Goal: Communication & Community: Answer question/provide support

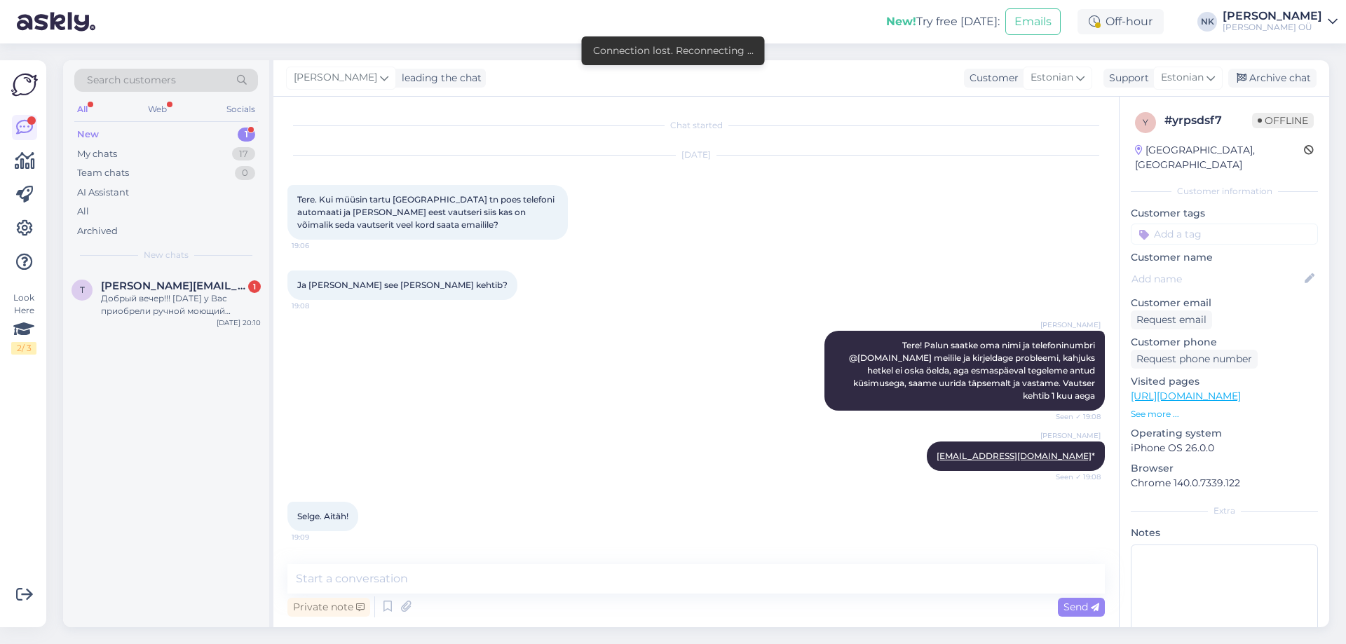
scroll to position [43, 0]
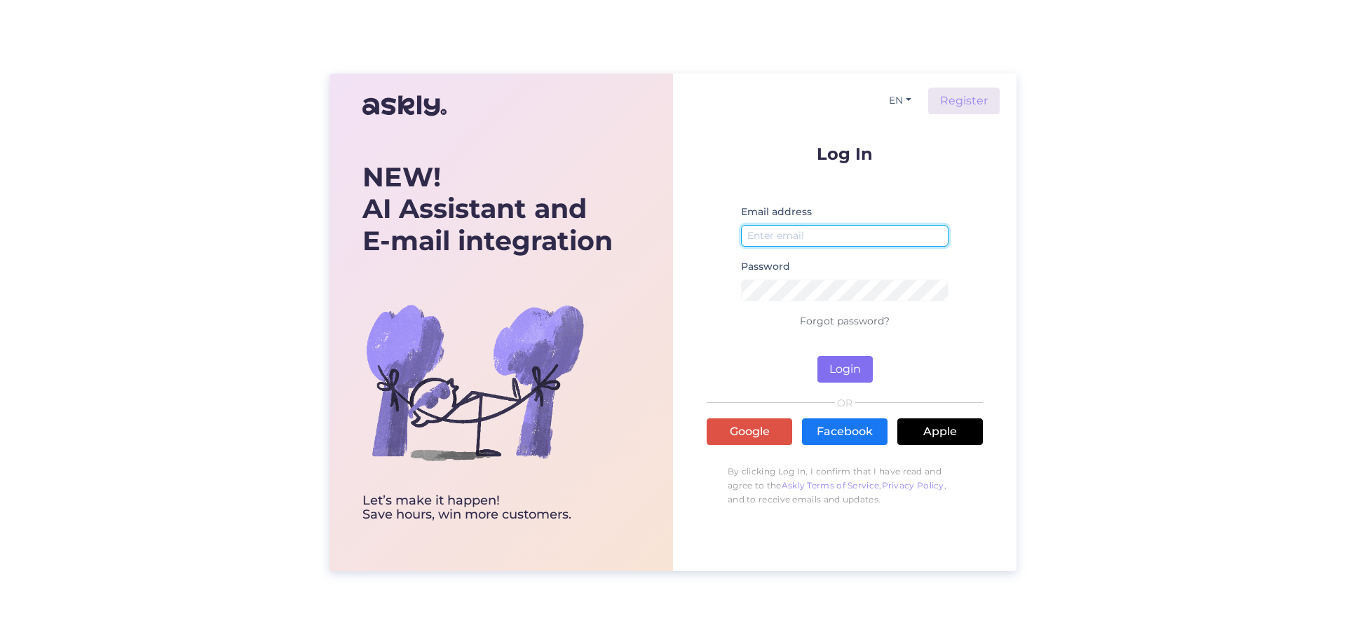
type input "nikolai.kipjatkov@onoff.ee"
click at [845, 363] on button "Login" at bounding box center [844, 369] width 55 height 27
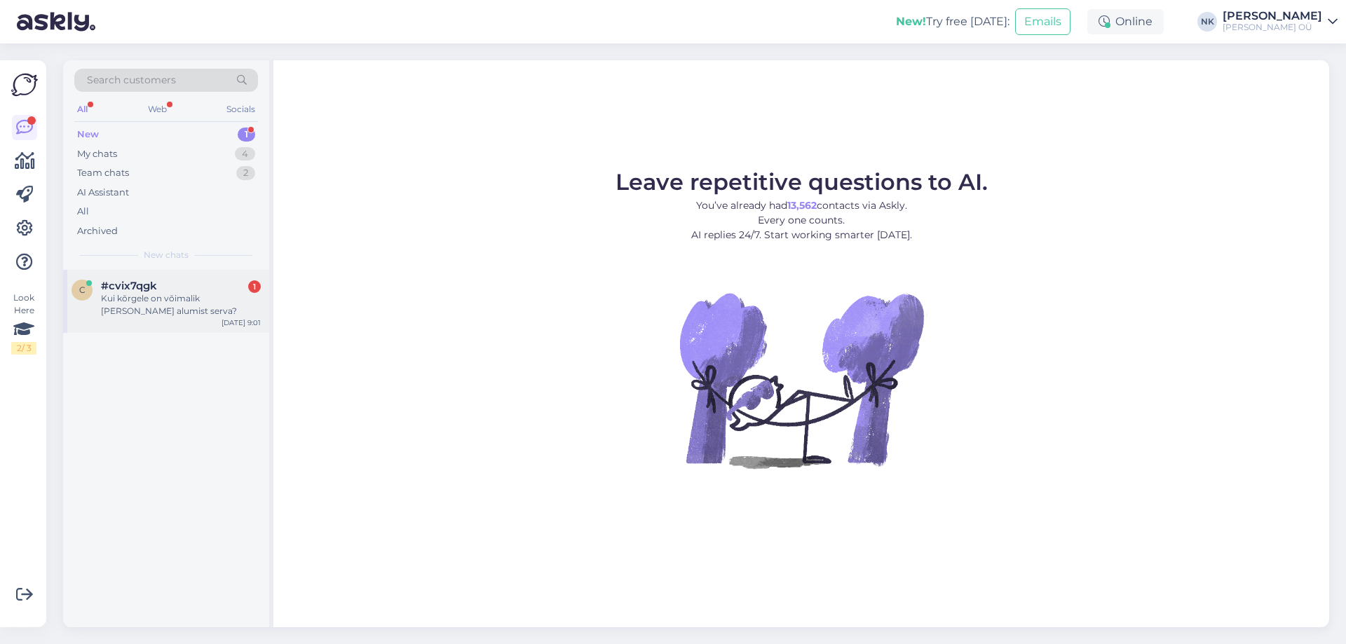
click at [198, 278] on div "c #cvix7qgk 1 Kui kõrgele on võimalik tõsta teleka alumist serva? Oct 3 9:01" at bounding box center [166, 301] width 206 height 63
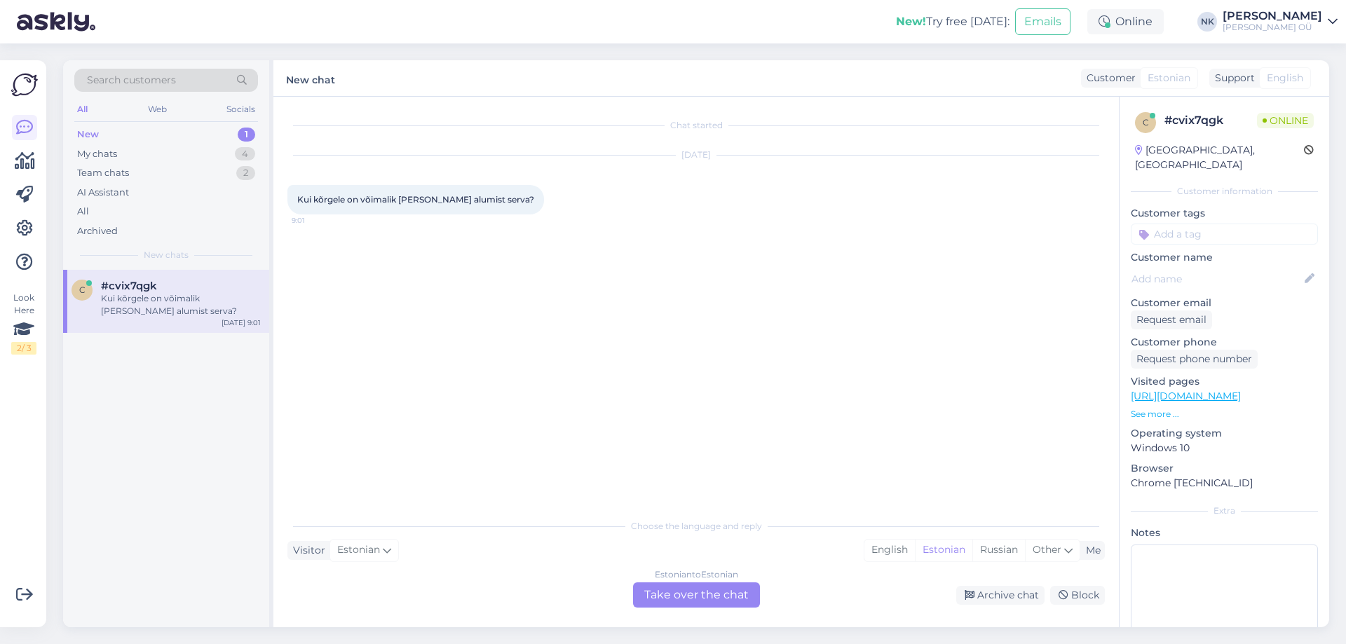
click at [663, 592] on div "Estonian to Estonian Take over the chat" at bounding box center [696, 595] width 127 height 25
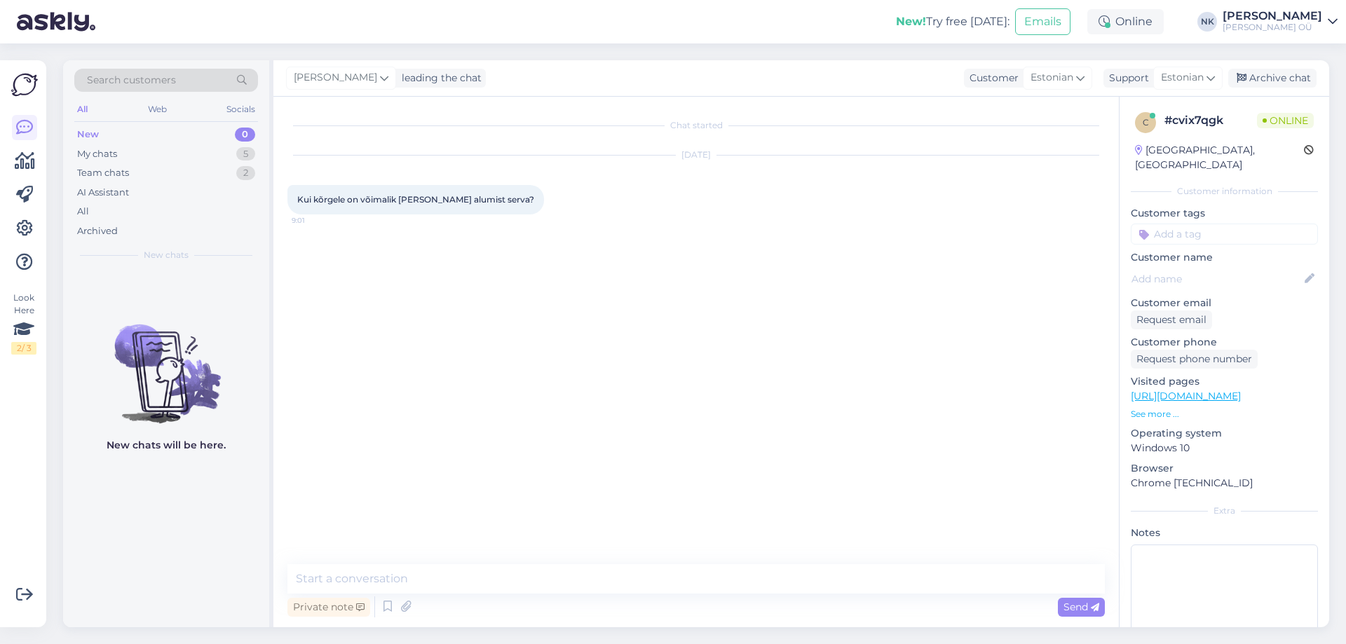
click at [1228, 390] on link "https://onoff.ee/et/televiisorite-alused-ja-seinakinnitused/82609-d960b-rataste…" at bounding box center [1186, 396] width 110 height 13
click at [197, 159] on div "My chats 5" at bounding box center [166, 154] width 184 height 20
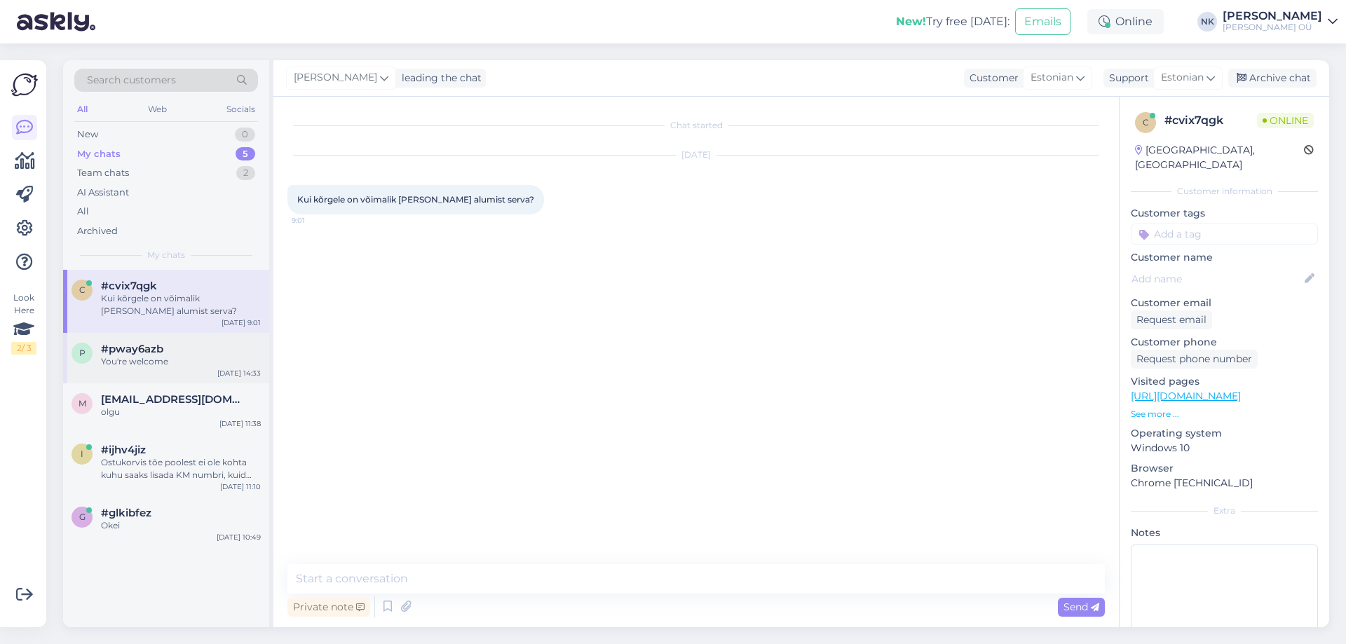
click at [168, 373] on div "p #pway6azb You're welcome Oct 1 14:33" at bounding box center [166, 358] width 206 height 50
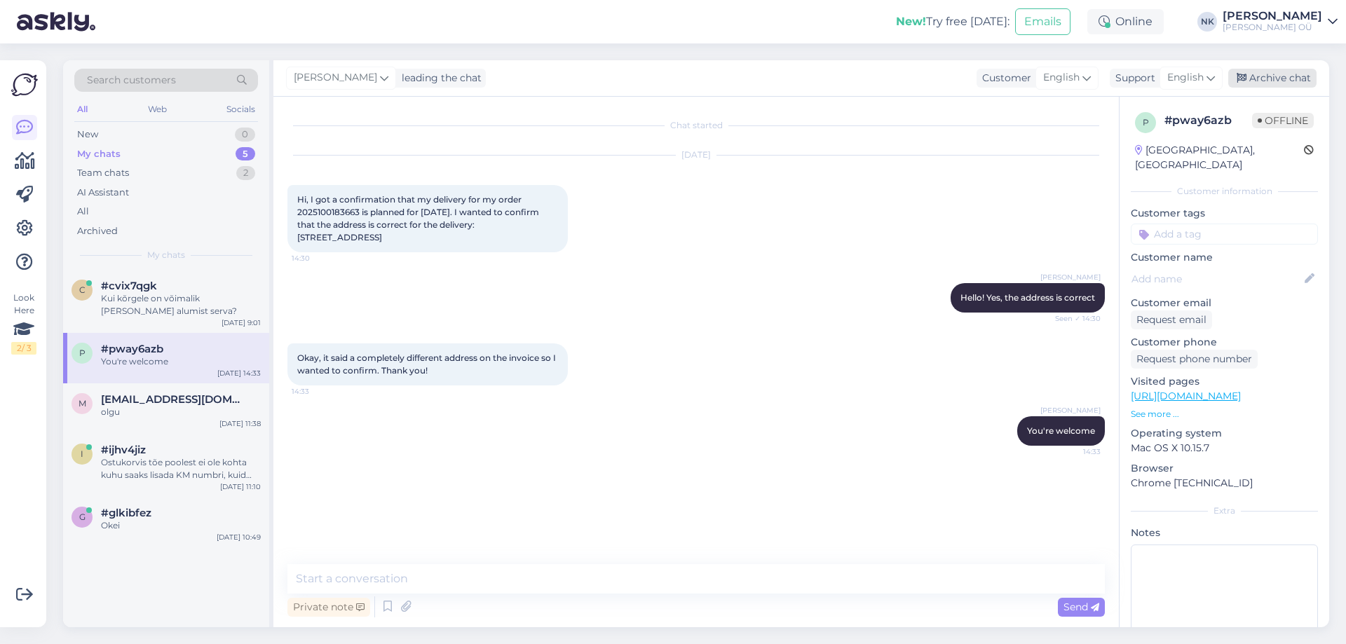
click at [1264, 73] on div "Archive chat" at bounding box center [1272, 78] width 88 height 19
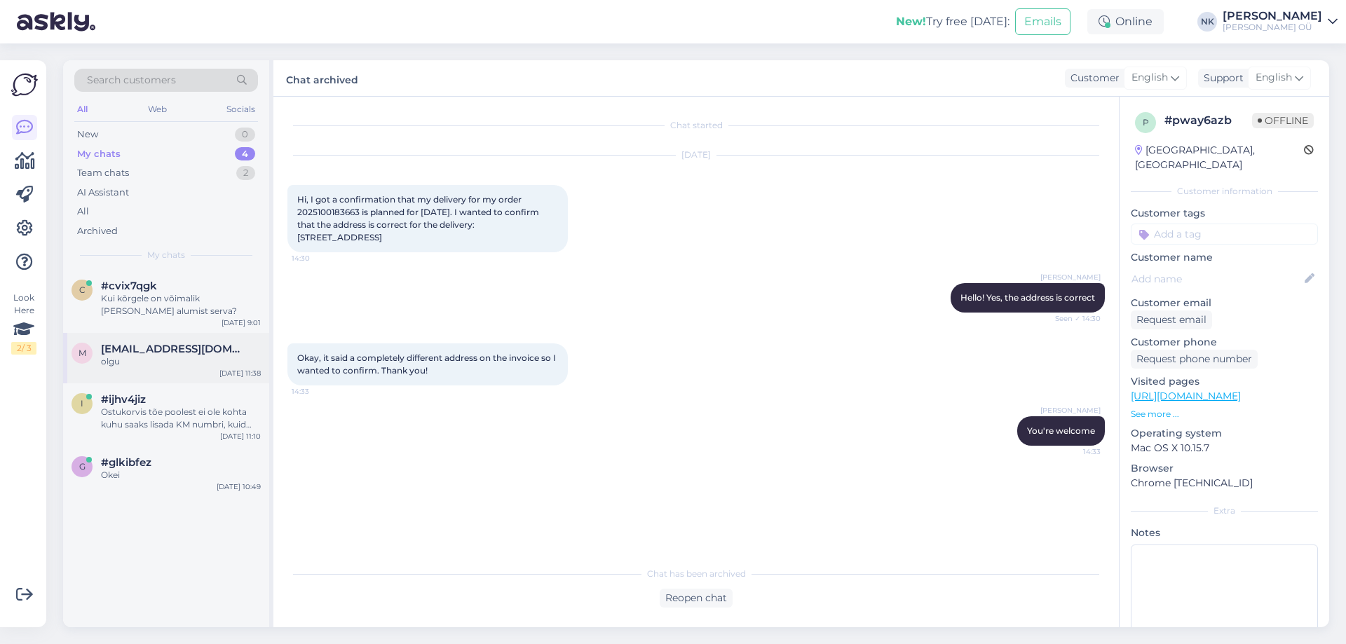
click at [235, 346] on span "merlemalvis@gmail.com" at bounding box center [174, 349] width 146 height 13
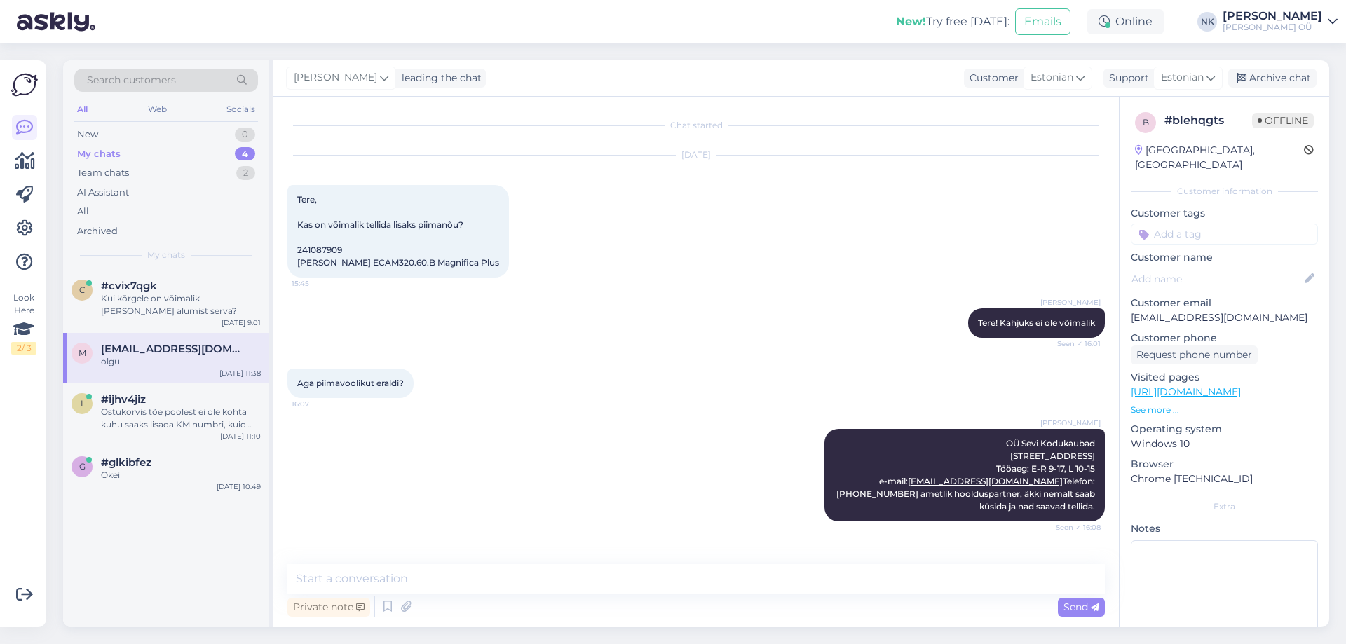
scroll to position [1578, 0]
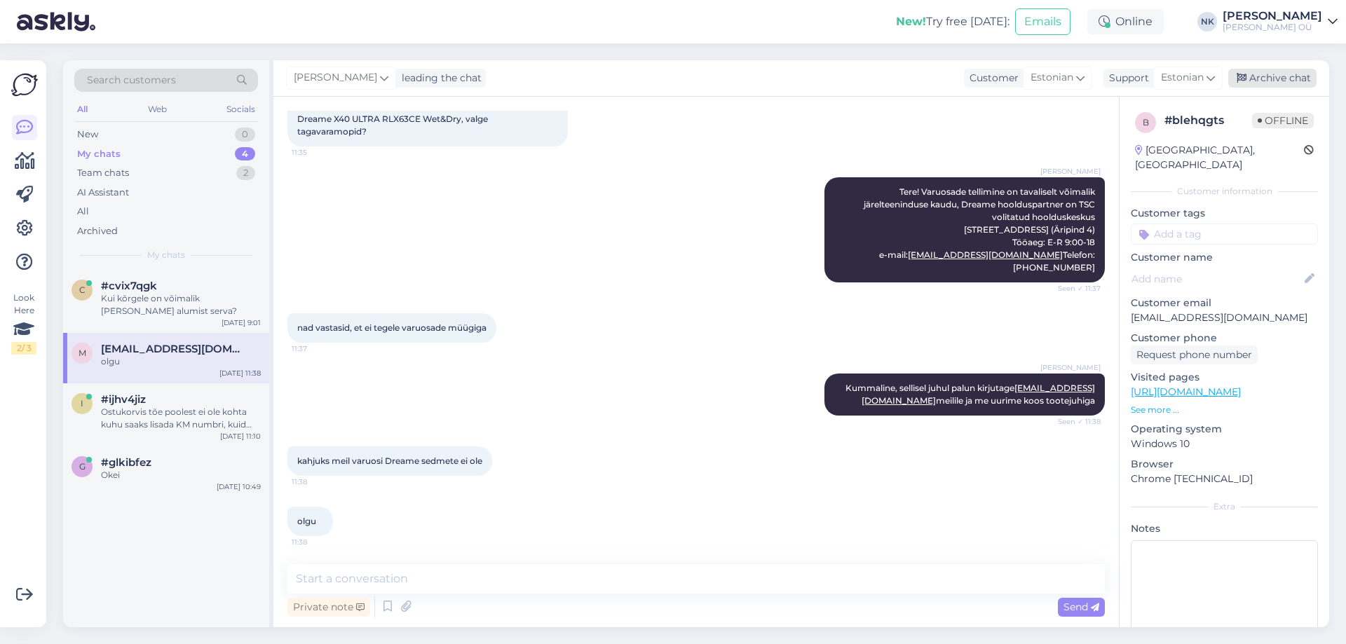
click at [1282, 76] on div "Archive chat" at bounding box center [1272, 78] width 88 height 19
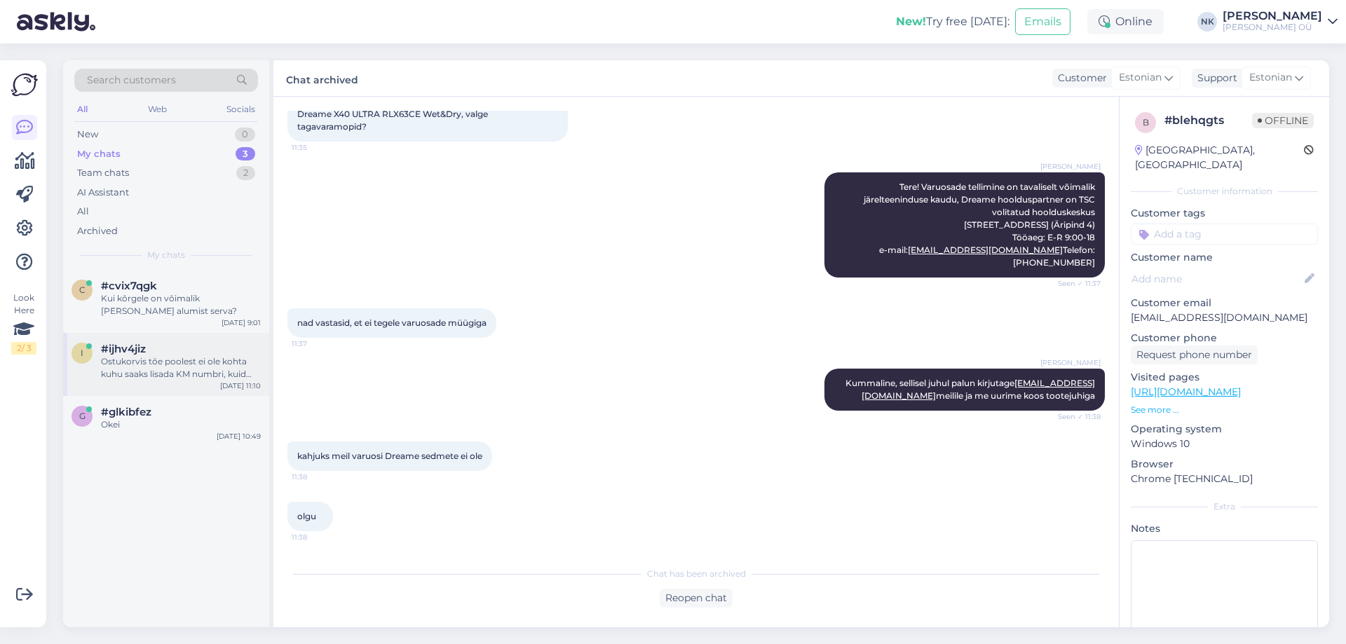
click at [179, 376] on div "Ostukorvis tõe poolest ei ole kohta kuhu saaks lisada KM numbri, kuid saab ikka…" at bounding box center [181, 367] width 160 height 25
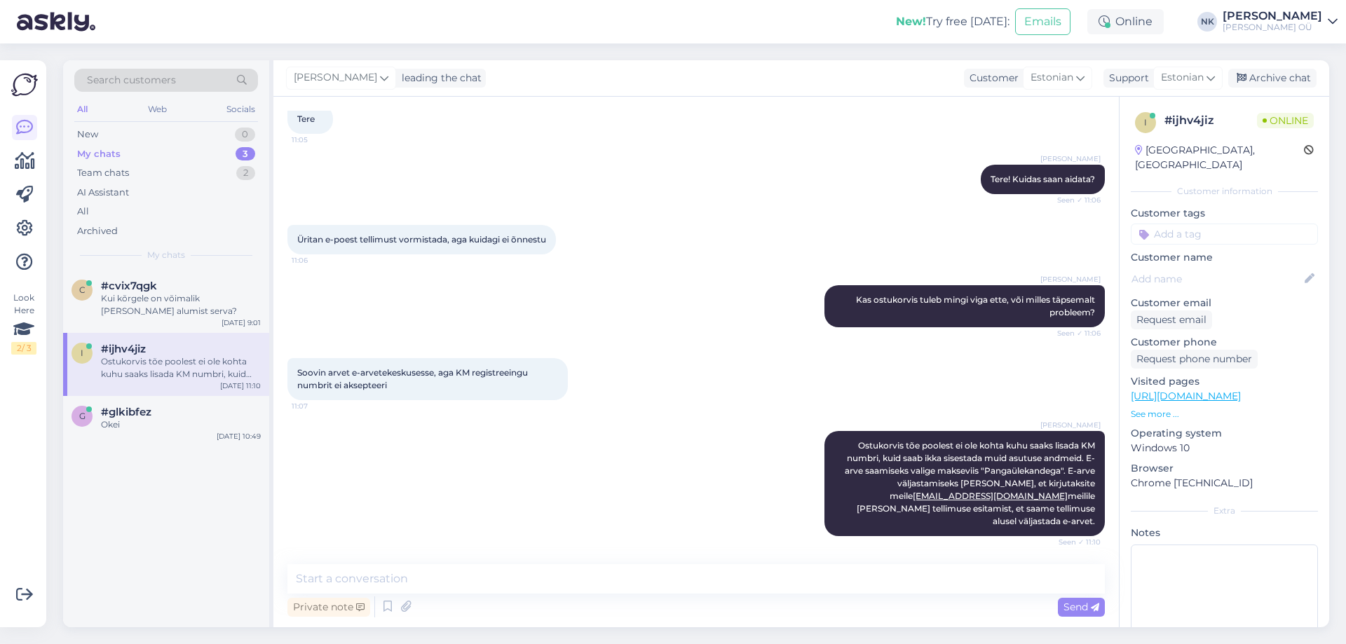
scroll to position [68, 0]
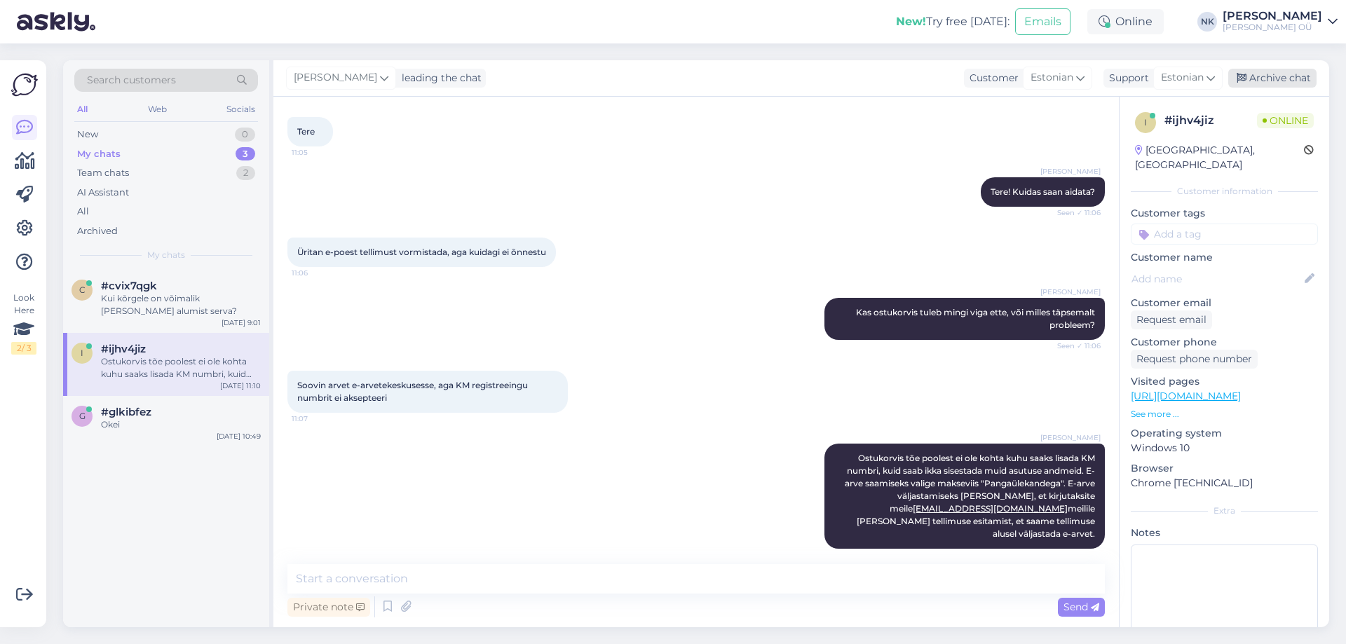
click at [1267, 76] on div "Archive chat" at bounding box center [1272, 78] width 88 height 19
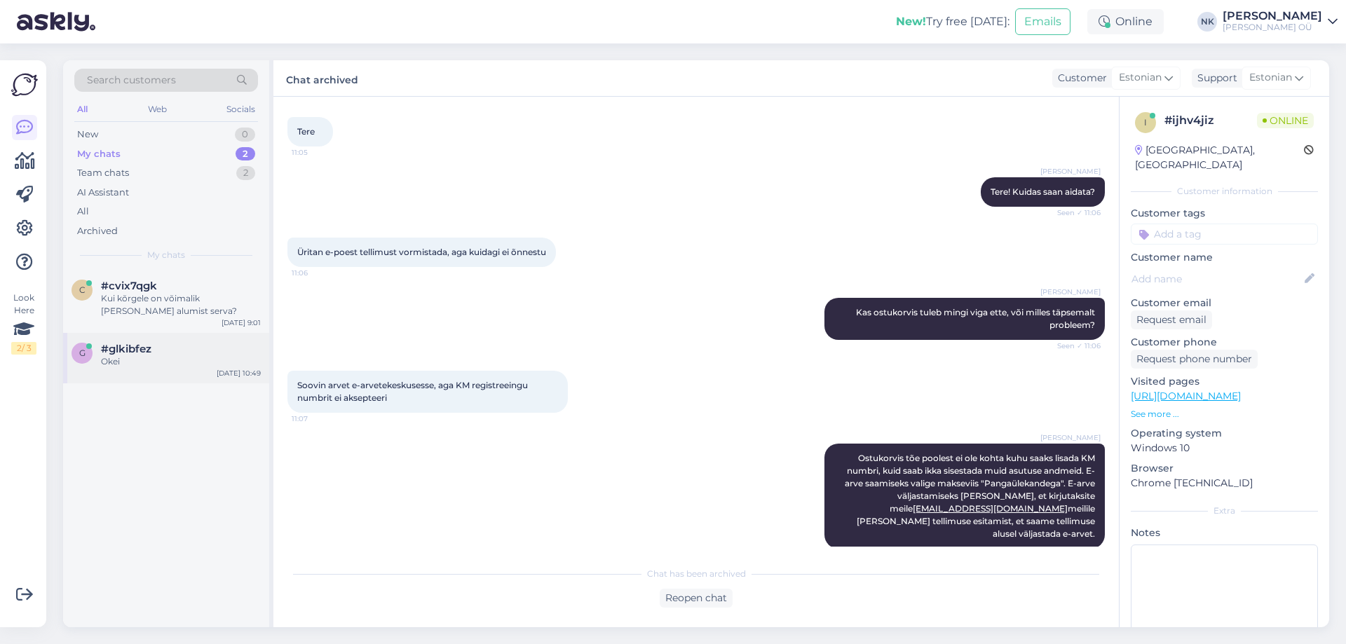
click at [234, 359] on div "Okei" at bounding box center [181, 361] width 160 height 13
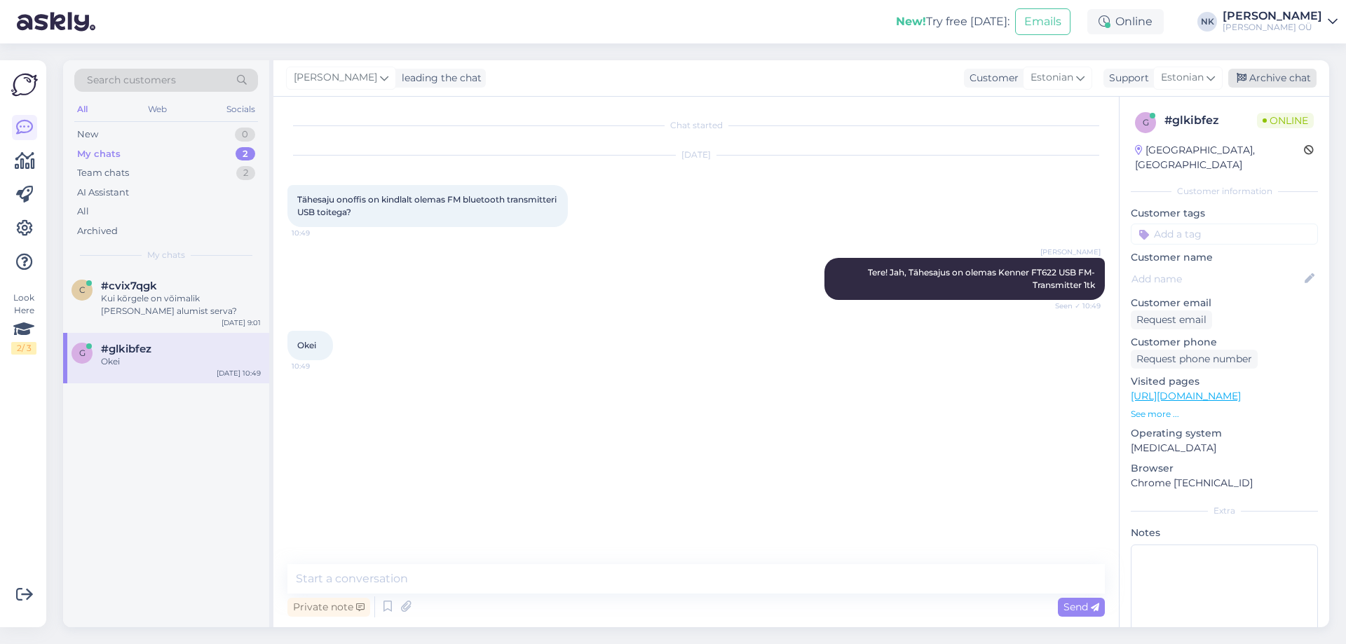
click at [1271, 76] on div "Archive chat" at bounding box center [1272, 78] width 88 height 19
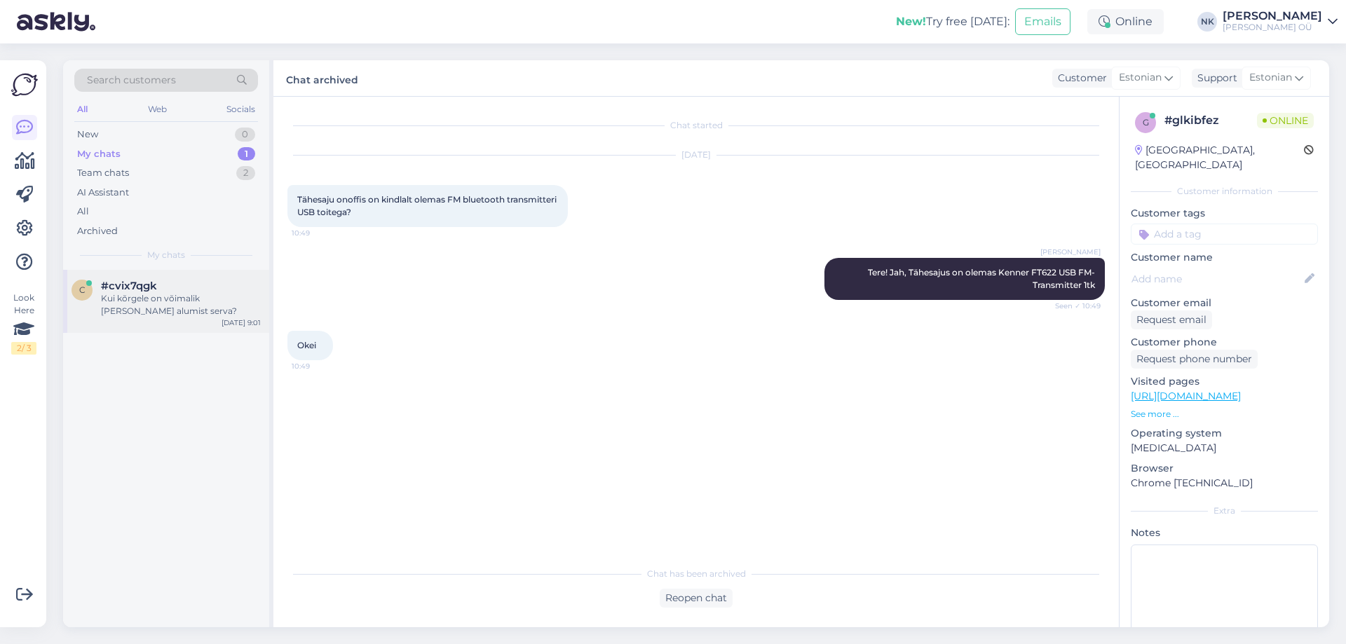
click at [198, 289] on div "#cvix7qgk" at bounding box center [181, 286] width 160 height 13
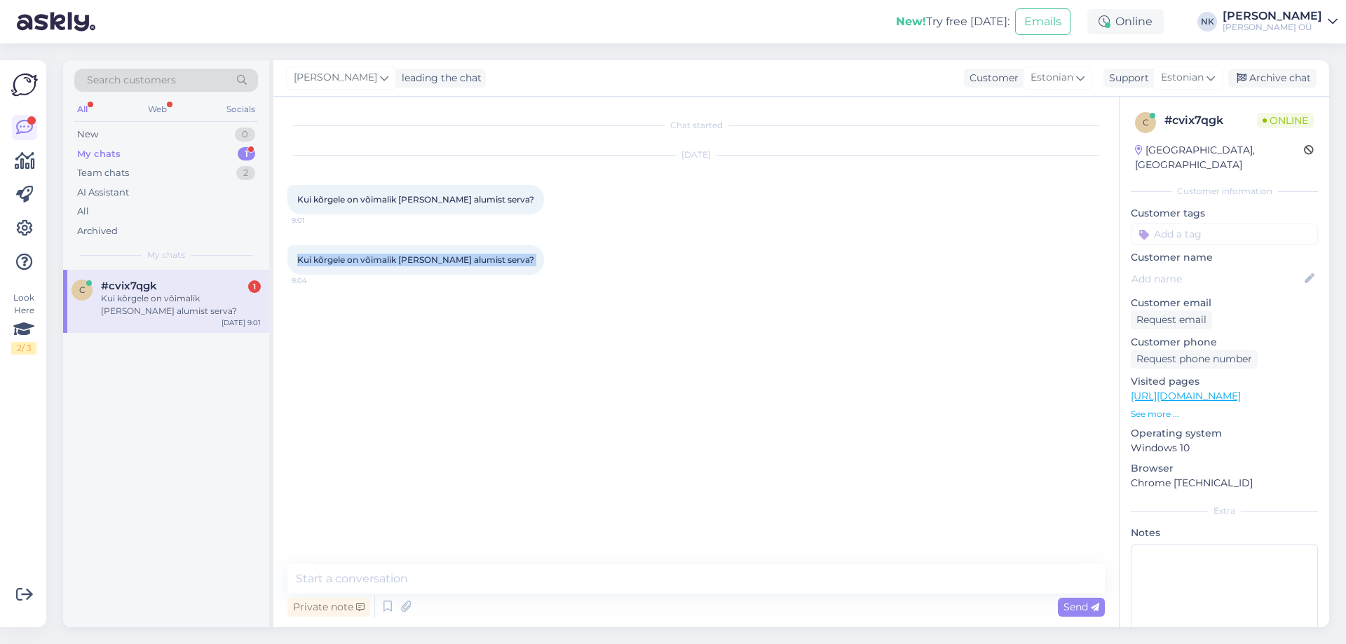
drag, startPoint x: 297, startPoint y: 259, endPoint x: 527, endPoint y: 255, distance: 230.0
click at [527, 255] on div "Kui kõrgele on võimalik tõsta teleka alumist serva? 9:04" at bounding box center [415, 259] width 257 height 29
copy div "Kui kõrgele on võimalik tõsta teleka alumist serva? 9:04"
click at [385, 580] on textarea at bounding box center [695, 578] width 817 height 29
type textarea "Е"
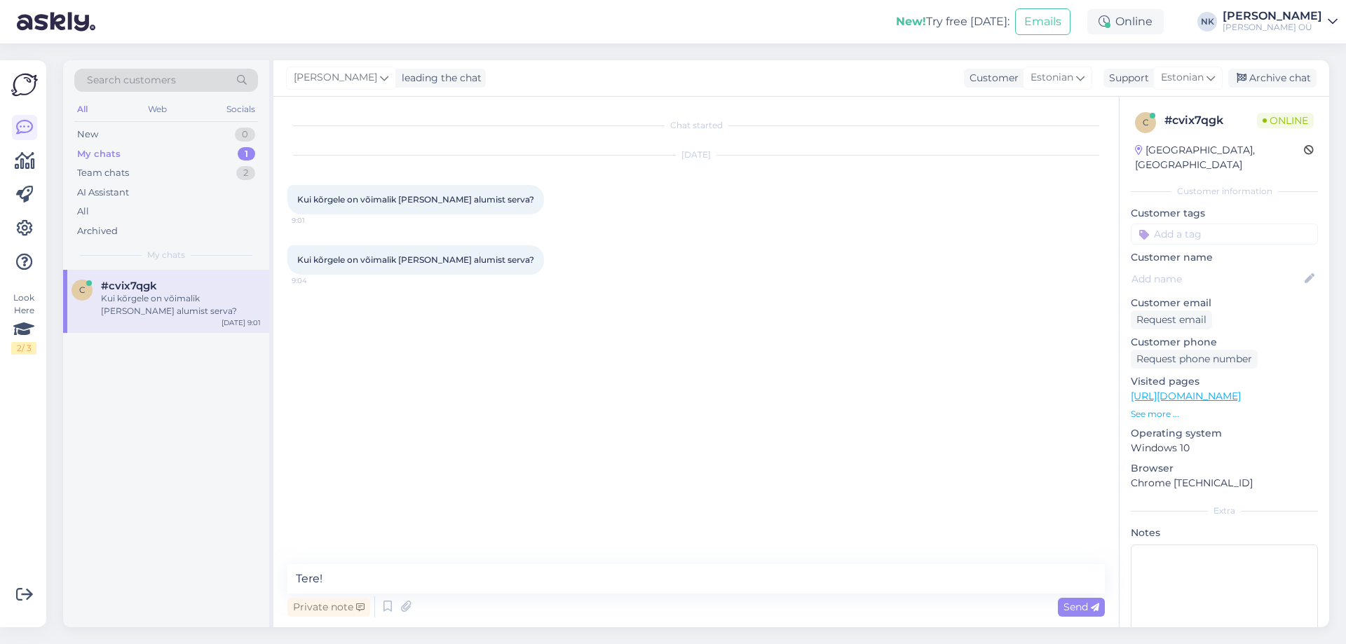
click at [1205, 390] on link "https://onoff.ee/et/televiisorite-alused-ja-seinakinnitused/82609-d960b-rataste…" at bounding box center [1186, 396] width 110 height 13
click at [448, 578] on textarea "Tere!" at bounding box center [695, 578] width 817 height 29
paste textarea "Kahjuks tootja ei too eraldi välja alumise serva maksimaalset kõrgust, kuna see…"
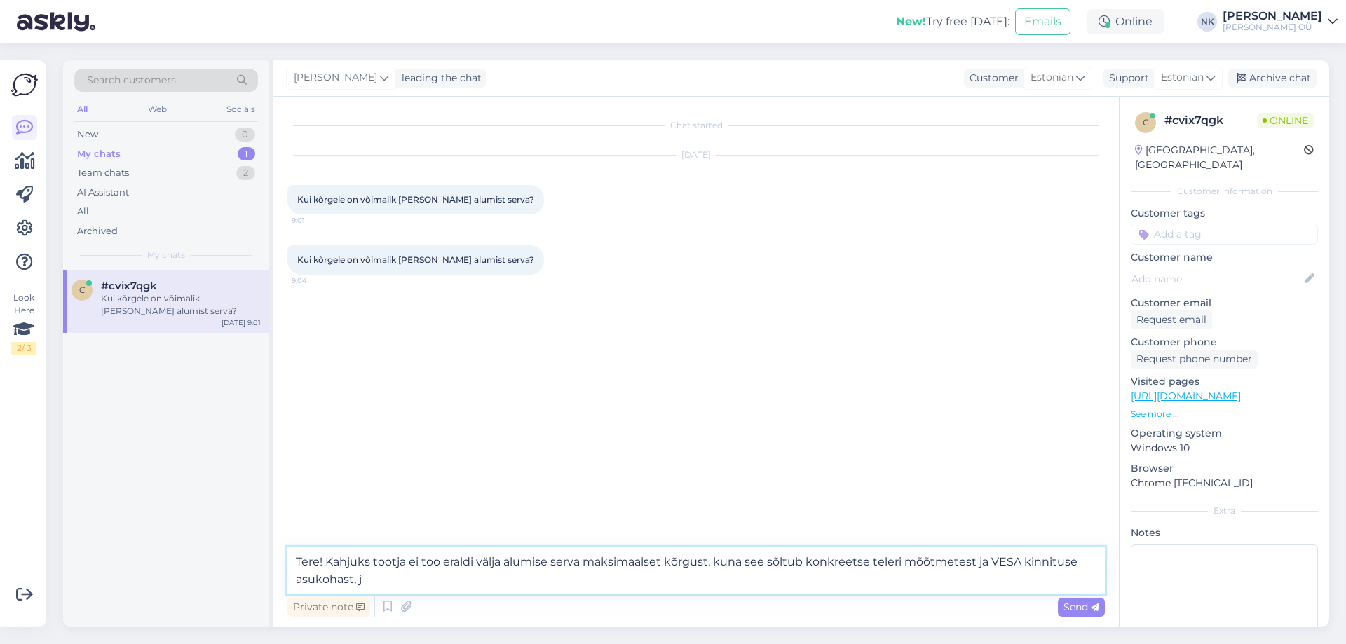
drag, startPoint x: 370, startPoint y: 582, endPoint x: 359, endPoint y: 582, distance: 11.2
click at [359, 582] on textarea "Tere! Kahjuks tootja ei too eraldi välja alumise serva maksimaalset kõrgust, ku…" at bounding box center [695, 571] width 817 height 46
type textarea "Tere! Kahjuks tootja ei too eraldi välja alumise serva maksimaalset kõrgust, ku…"
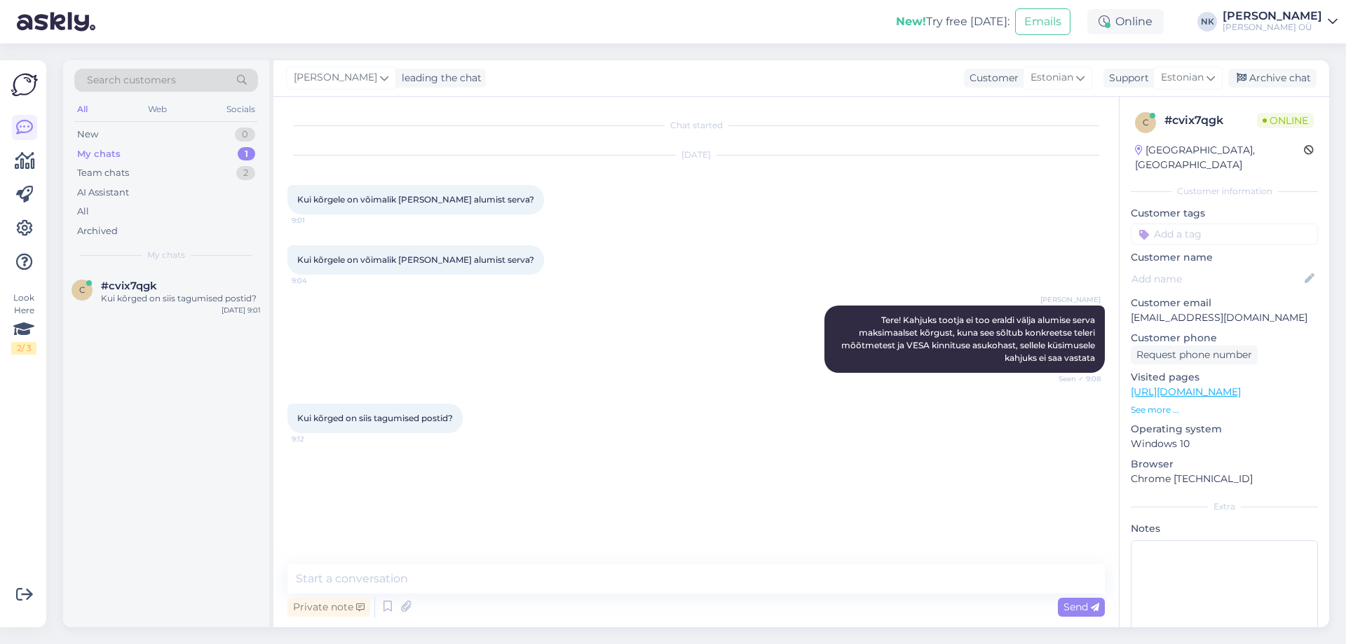
click at [1241, 386] on link "https://onoff.ee/et/televiisorite-alused-ja-seinakinnitused/82609-d960b-rataste…" at bounding box center [1186, 392] width 110 height 13
click at [468, 580] on textarea at bounding box center [695, 578] width 817 height 29
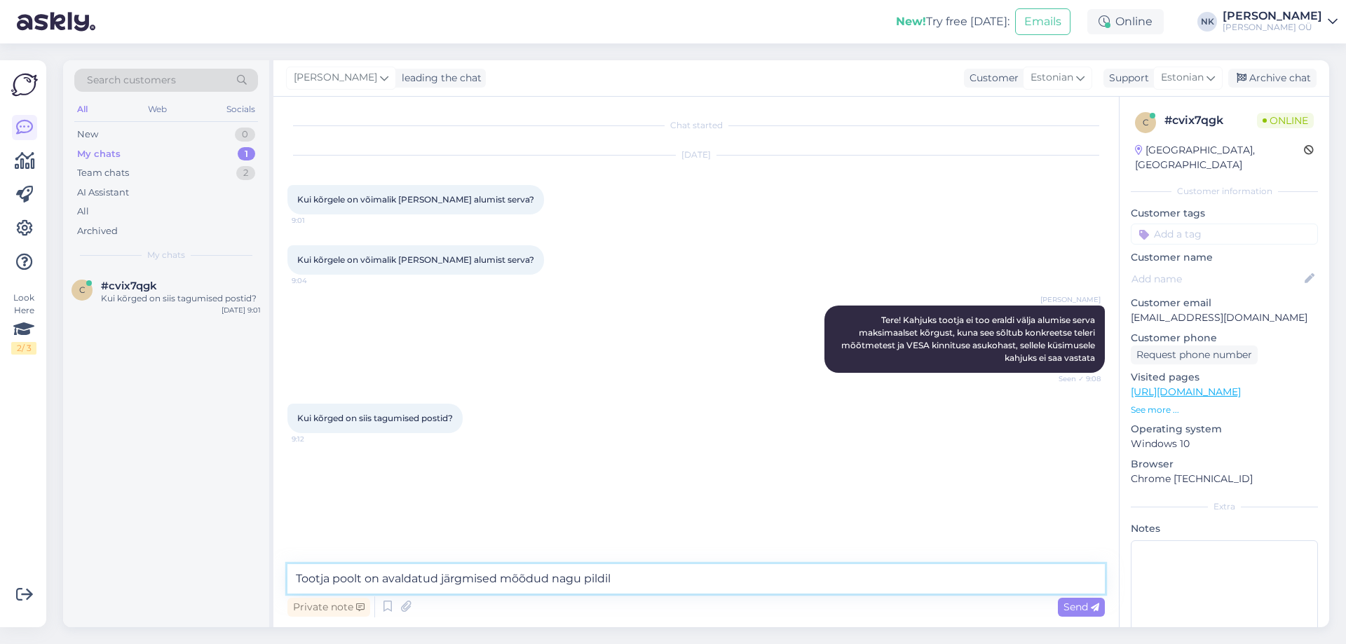
paste textarea
click at [627, 581] on textarea "Tootja poolt on avaldatud järgmised mõõdud nagu pildil" at bounding box center [695, 578] width 817 height 29
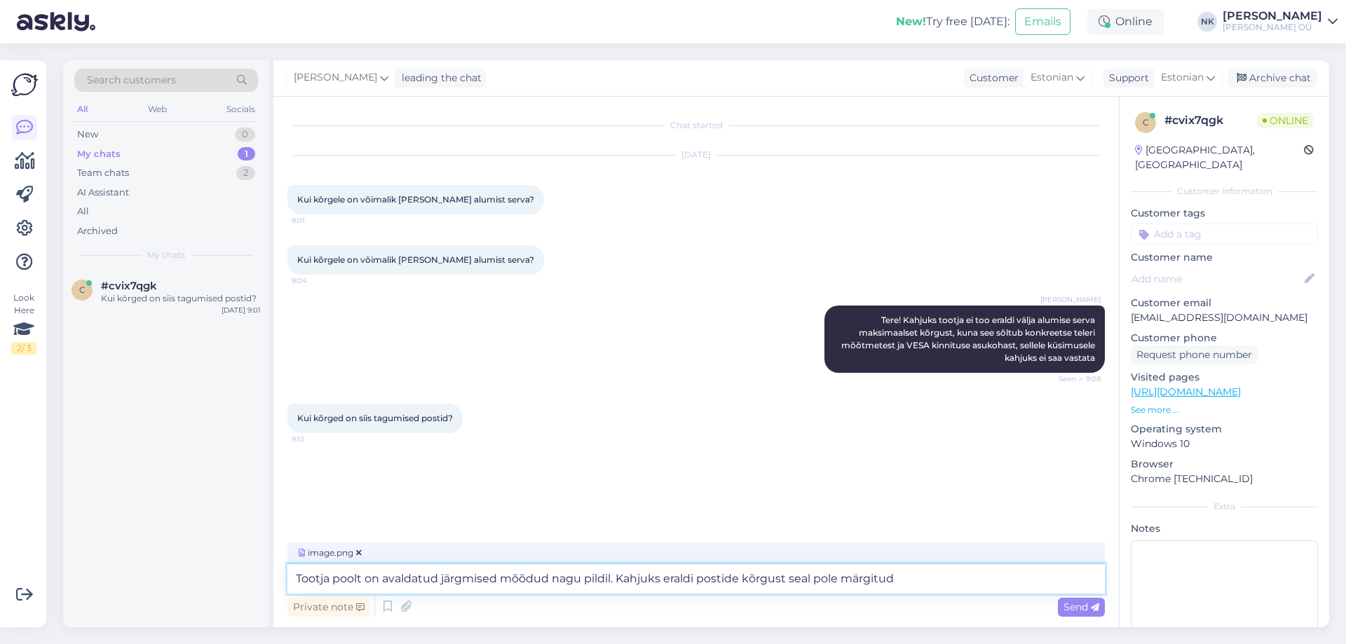
type textarea "Tootja poolt on avaldatud järgmised mõõdud nagu pildil. Kahjuks eraldi postide …"
click at [918, 585] on textarea "Tootja poolt on avaldatud järgmised mõõdud nagu pildil. Kahjuks eraldi postide …" at bounding box center [695, 578] width 817 height 29
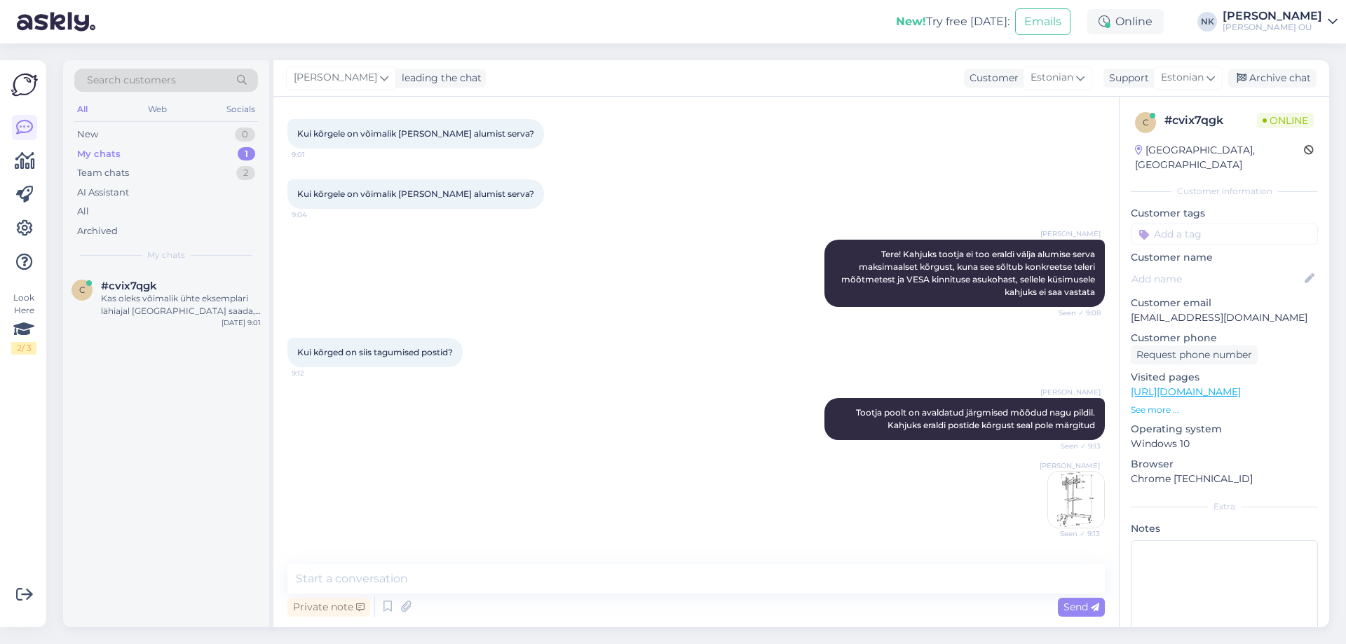
scroll to position [131, 0]
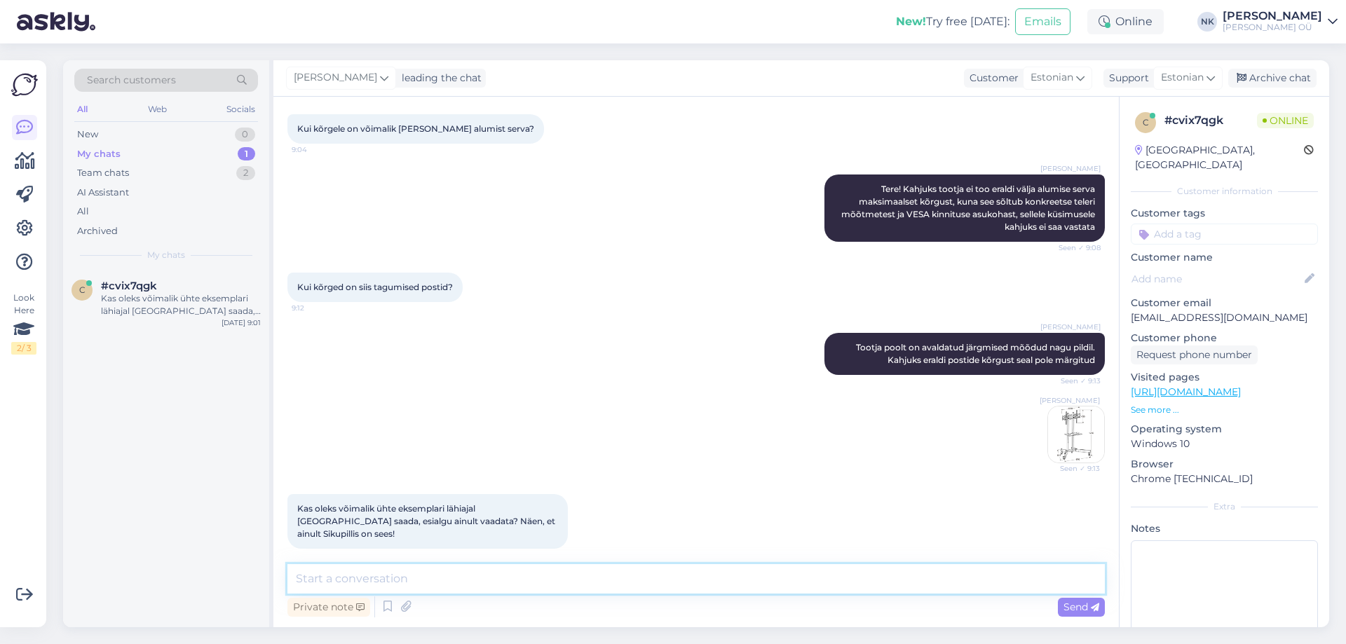
click at [470, 575] on textarea at bounding box center [695, 578] width 817 height 29
type textarea "Л"
drag, startPoint x: 654, startPoint y: 585, endPoint x: 183, endPoint y: 590, distance: 471.2
click at [183, 590] on div "Search customers All Web Socials New 0 My chats 1 Team chats 2 AI Assistant All…" at bounding box center [696, 343] width 1266 height 567
type textarea "Kahjuks me ei paku võimalust saata toode poest poodi t"
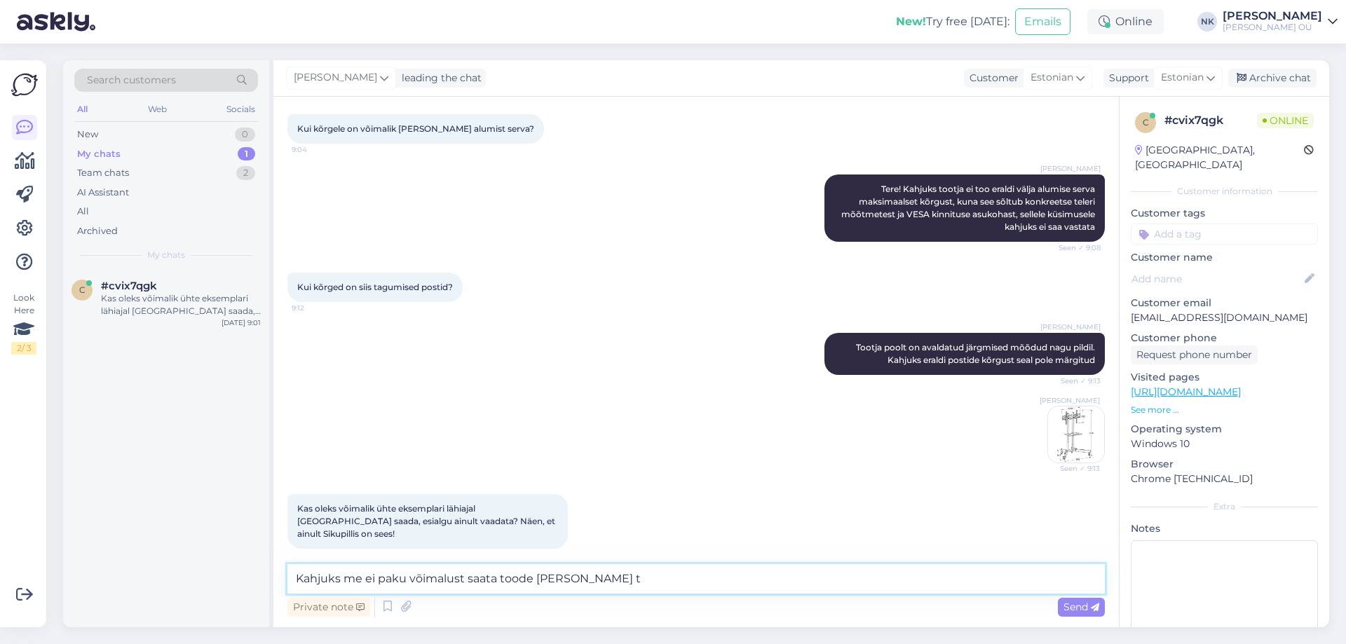
drag, startPoint x: 632, startPoint y: 579, endPoint x: 231, endPoint y: 562, distance: 401.4
click at [231, 562] on div "Search customers All Web Socials New 0 My chats 1 Team chats 2 AI Assistant All…" at bounding box center [696, 343] width 1266 height 567
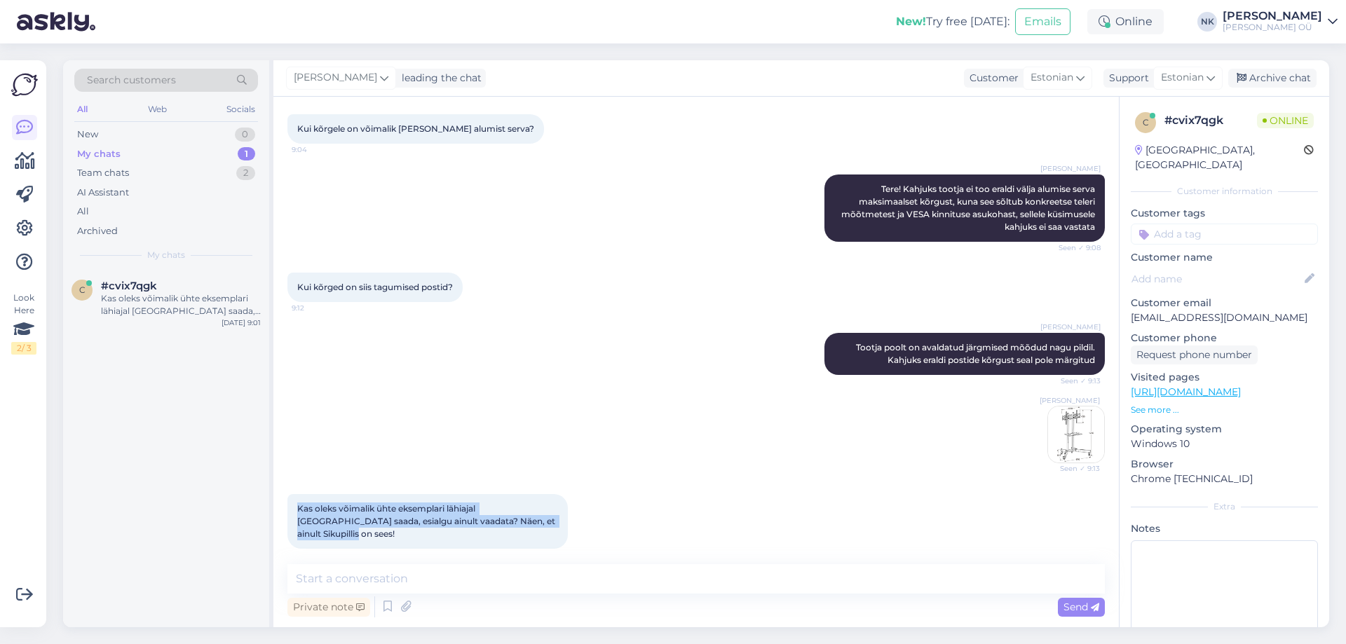
drag, startPoint x: 546, startPoint y: 525, endPoint x: 294, endPoint y: 503, distance: 252.6
click at [294, 503] on div "Kas oleks võimalik ühte eksemplari lähiajal Tartusse saada, esialgu ainult vaad…" at bounding box center [427, 521] width 280 height 55
copy span "Kas oleks võimalik ühte eksemplari lähiajal Tartusse saada, esialgu ainult vaad…"
click at [452, 585] on textarea at bounding box center [695, 578] width 817 height 29
paste textarea "Kahjuks ei saa me pakkuda võimalust saata toodet tasuta ühest kauplusest teise …"
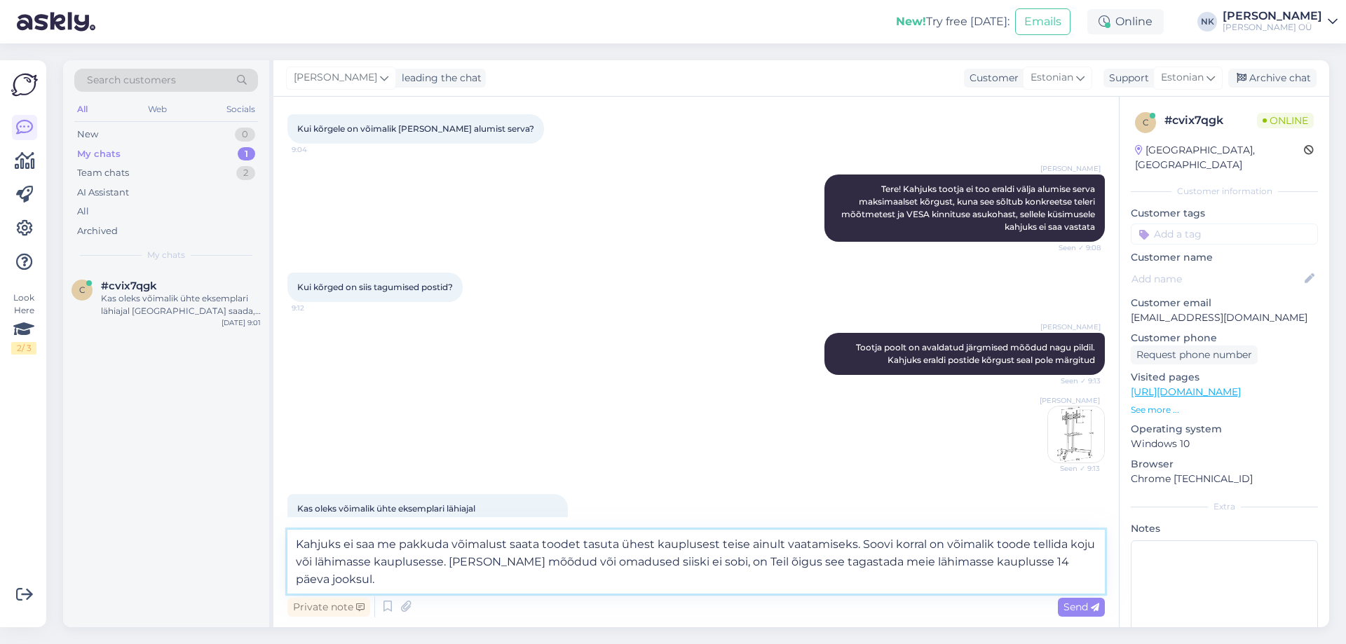
drag, startPoint x: 853, startPoint y: 545, endPoint x: 745, endPoint y: 552, distance: 108.2
click at [745, 552] on textarea "Kahjuks ei saa me pakkuda võimalust saata toodet tasuta ühest kauplusest teise …" at bounding box center [695, 562] width 817 height 64
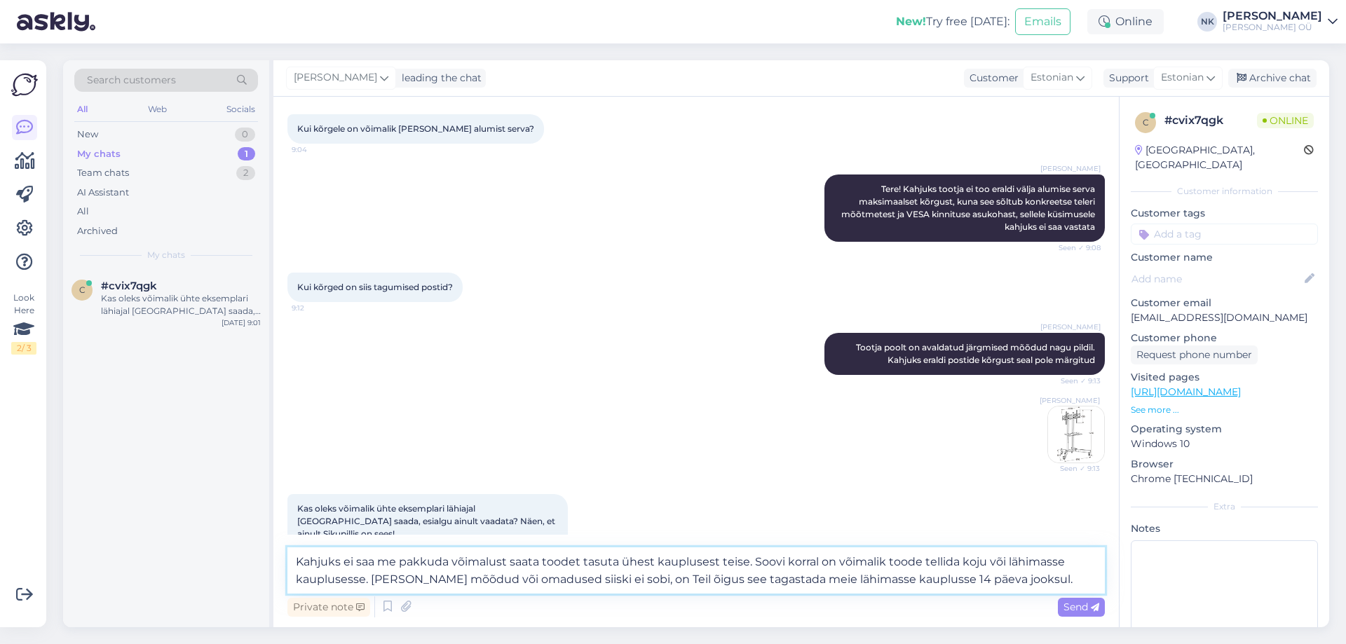
click at [738, 559] on textarea "Kahjuks ei saa me pakkuda võimalust saata toodet tasuta ühest kauplusest teise.…" at bounding box center [695, 571] width 817 height 46
drag, startPoint x: 986, startPoint y: 559, endPoint x: 1067, endPoint y: 557, distance: 81.4
click at [1067, 557] on textarea "Kahjuks ei saa me pakkuda võimalust saata toodet tasuta ühest kauplusest teisse…" at bounding box center [695, 571] width 817 height 46
click at [367, 582] on textarea "Kahjuks ei saa me pakkuda võimalust saata toodet tasuta ühest kauplusest teisse…" at bounding box center [695, 571] width 817 height 46
drag, startPoint x: 364, startPoint y: 578, endPoint x: 989, endPoint y: 564, distance: 624.8
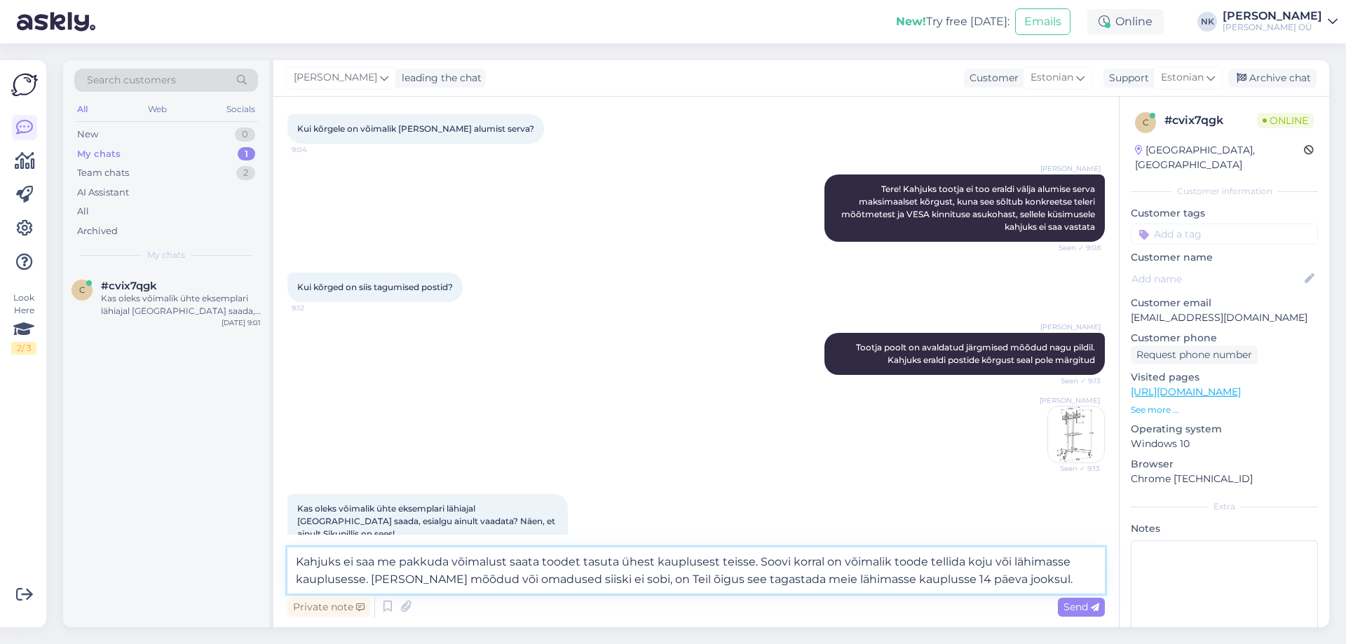
click at [989, 564] on textarea "Kahjuks ei saa me pakkuda võimalust saata toodet tasuta ühest kauplusest teisse…" at bounding box center [695, 571] width 817 height 46
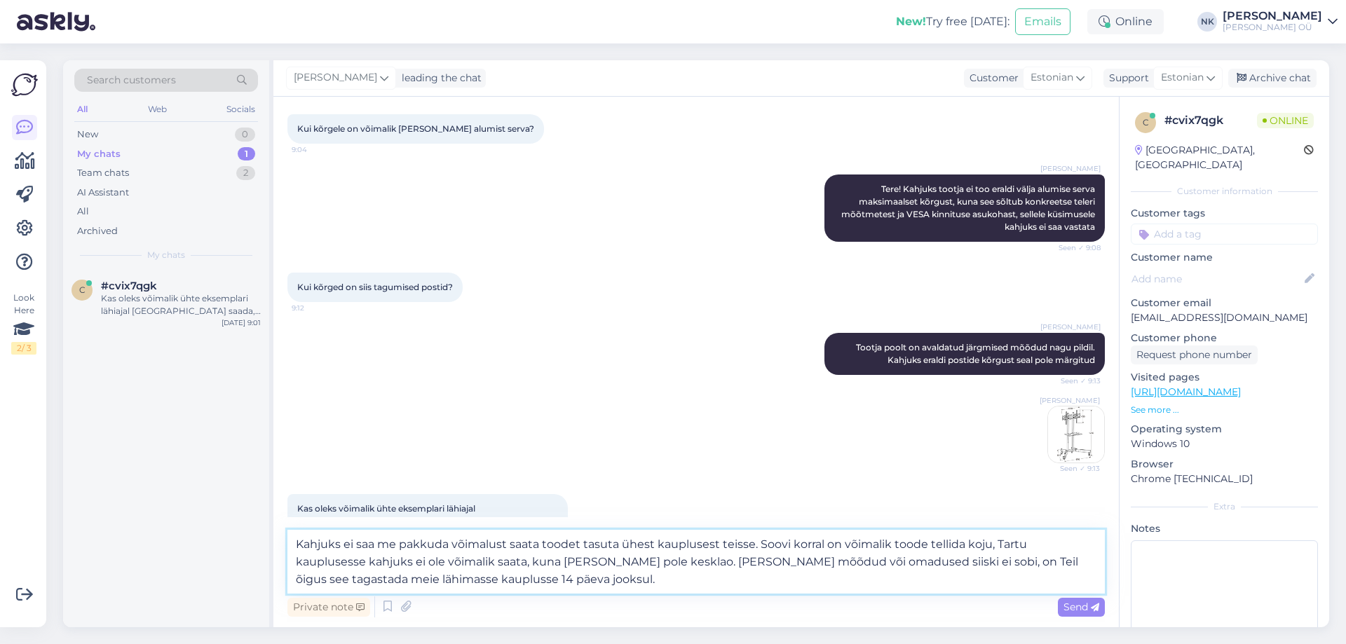
type textarea "Kahjuks ei saa me pakkuda võimalust saata toodet tasuta ühest kauplusest teisse…"
click at [747, 584] on textarea "Kahjuks ei saa me pakkuda võimalust saata toodet tasuta ühest kauplusest teisse…" at bounding box center [695, 562] width 817 height 64
click at [763, 576] on textarea "Kahjuks ei saa me pakkuda võimalust saata toodet tasuta ühest kauplusest teisse…" at bounding box center [695, 562] width 817 height 64
click at [552, 581] on textarea "Kahjuks ei saa me pakkuda võimalust saata toodet tasuta ühest kauplusest teisse…" at bounding box center [695, 562] width 817 height 64
click at [565, 585] on textarea "Kahjuks ei saa me pakkuda võimalust saata toodet tasuta ühest kauplusest teisse…" at bounding box center [695, 562] width 817 height 64
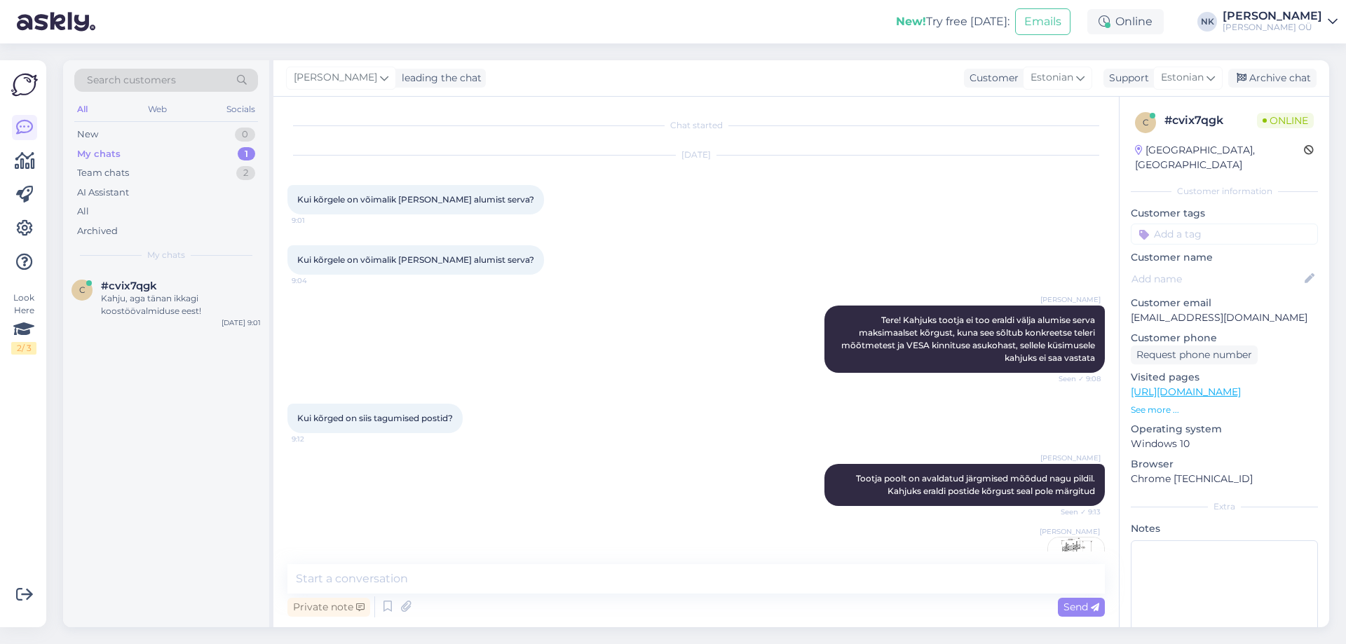
scroll to position [315, 0]
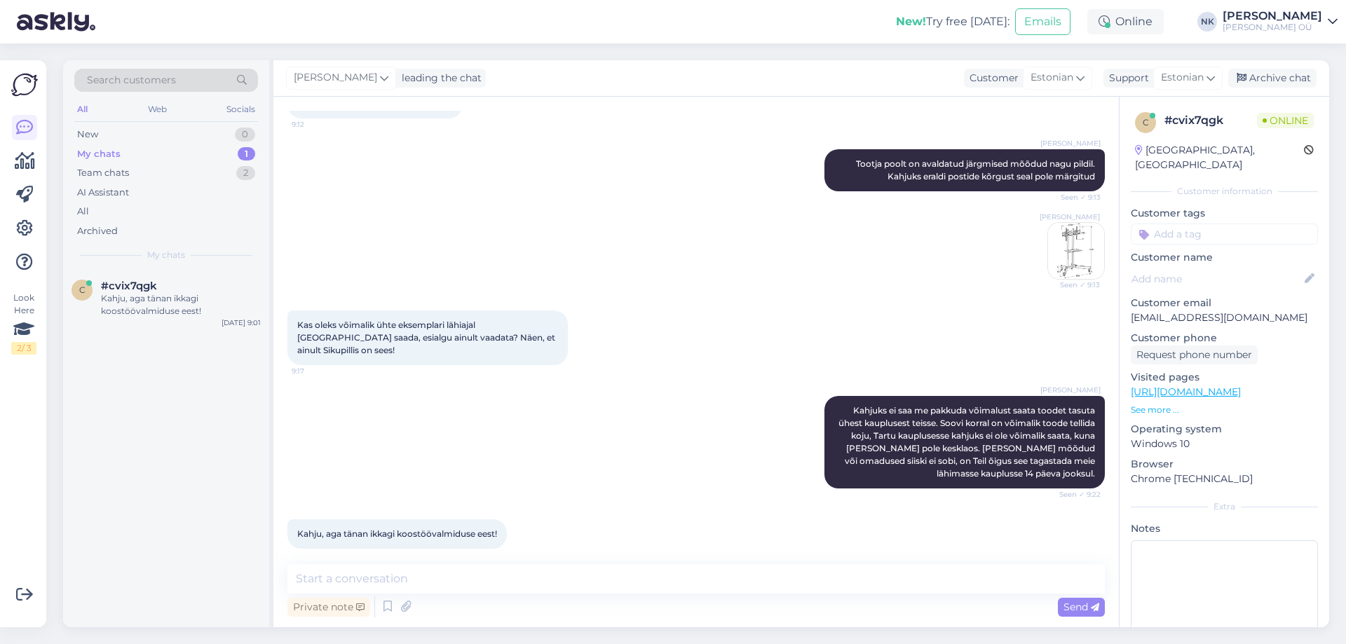
click at [530, 601] on div "Private note Send" at bounding box center [695, 607] width 817 height 27
click at [531, 594] on div "Private note Send" at bounding box center [695, 607] width 817 height 27
click at [562, 576] on textarea at bounding box center [695, 578] width 817 height 29
type textarea "Palun"
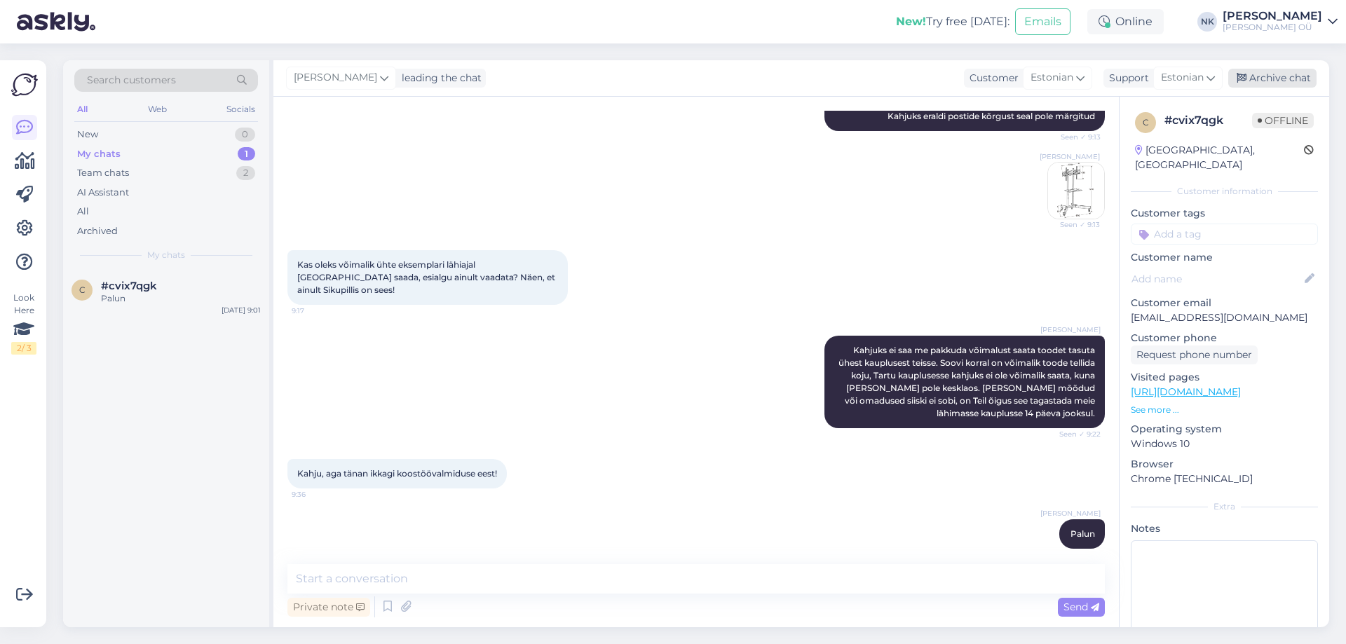
click at [1241, 87] on div "Archive chat" at bounding box center [1272, 78] width 88 height 19
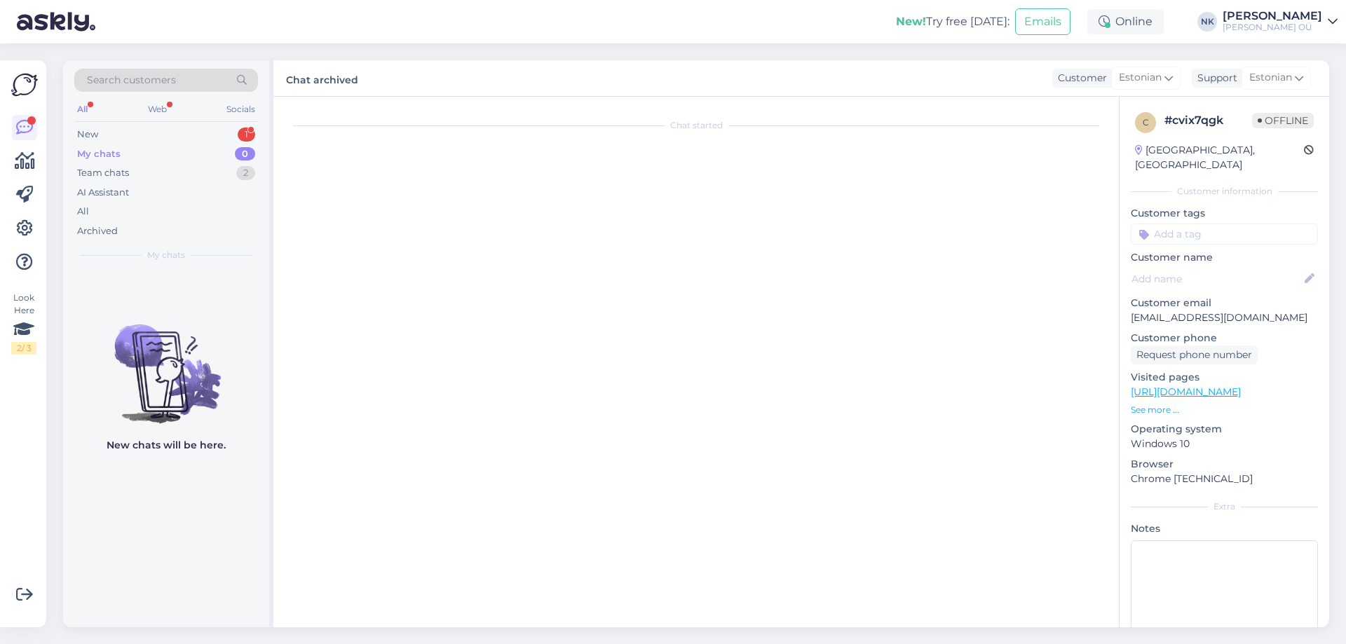
scroll to position [0, 0]
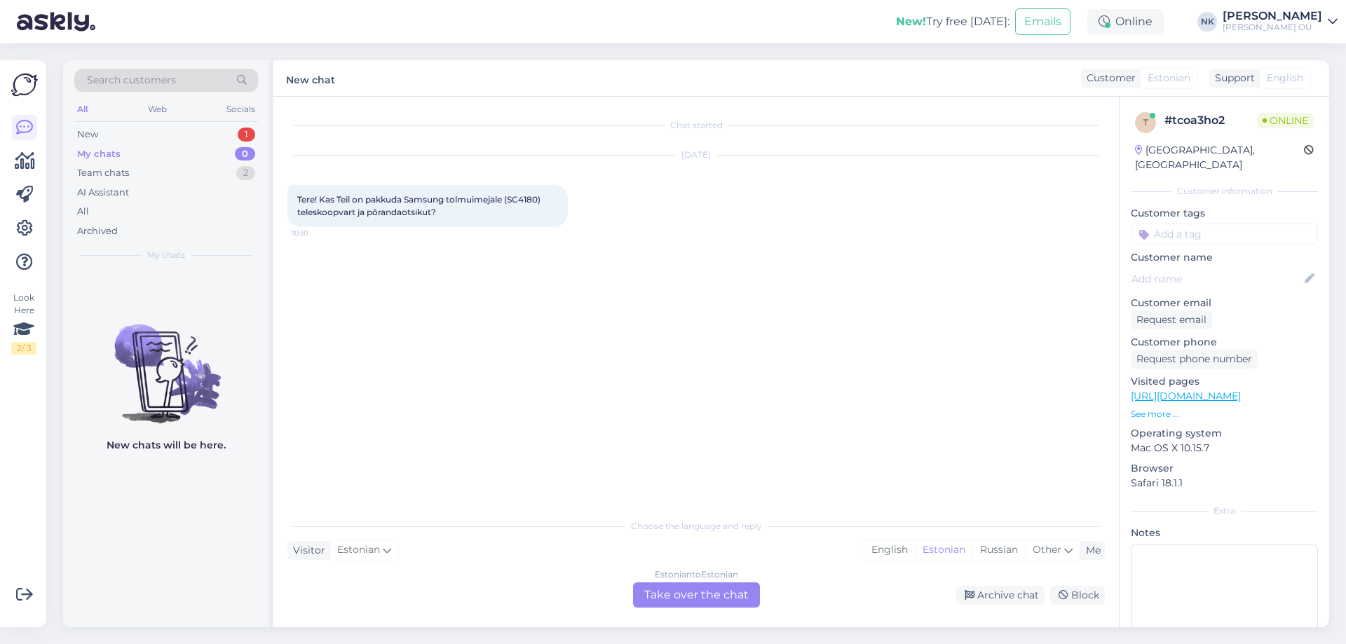
click at [1205, 390] on link "[URL][DOMAIN_NAME]" at bounding box center [1186, 396] width 110 height 13
click at [655, 576] on div "Estonian to Estonian" at bounding box center [696, 575] width 83 height 13
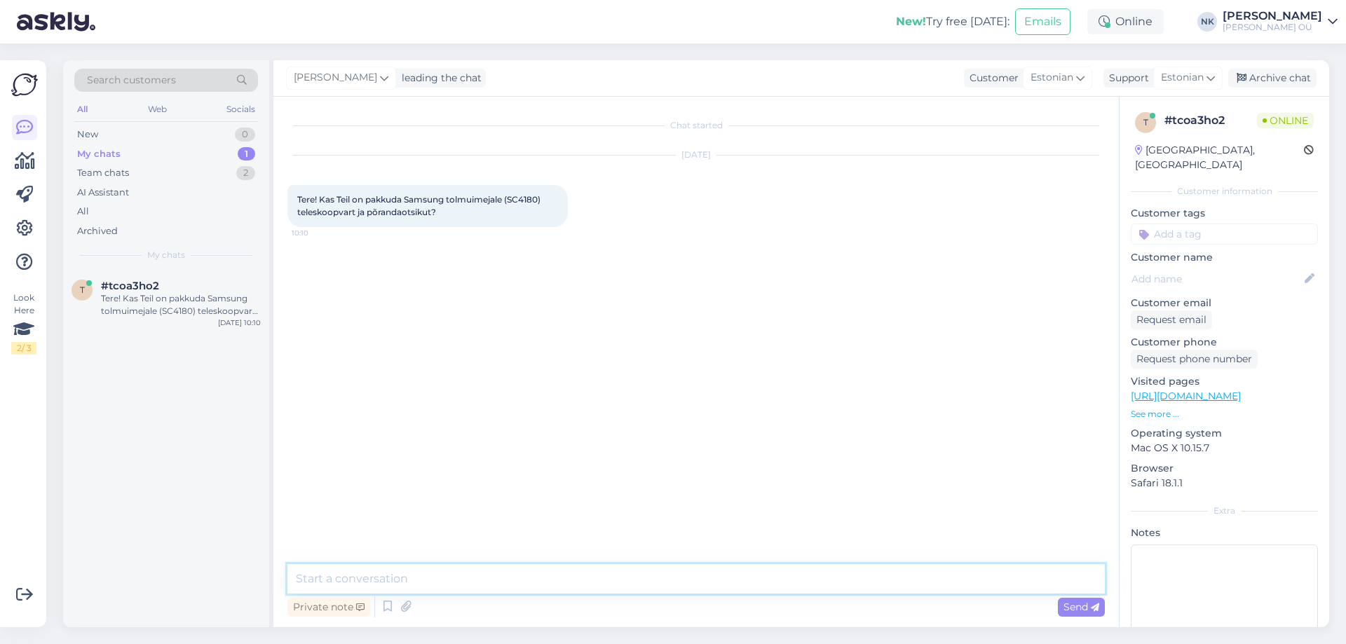
click at [651, 579] on textarea at bounding box center [695, 578] width 817 height 29
click at [1167, 408] on p "See more ..." at bounding box center [1224, 414] width 187 height 13
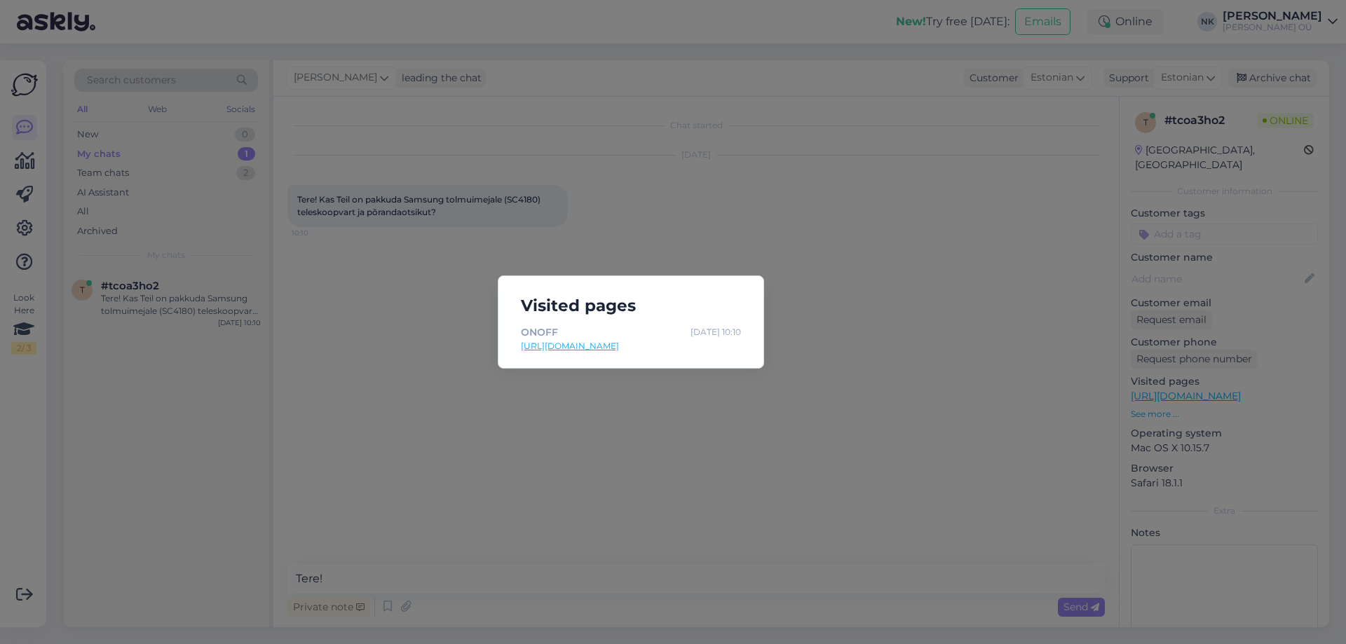
click at [594, 352] on link "[URL][DOMAIN_NAME]" at bounding box center [631, 346] width 220 height 13
click at [841, 205] on div "Visited pages ONOFF Oct 3 10:10 https://onoff.ee/et/" at bounding box center [673, 322] width 1346 height 644
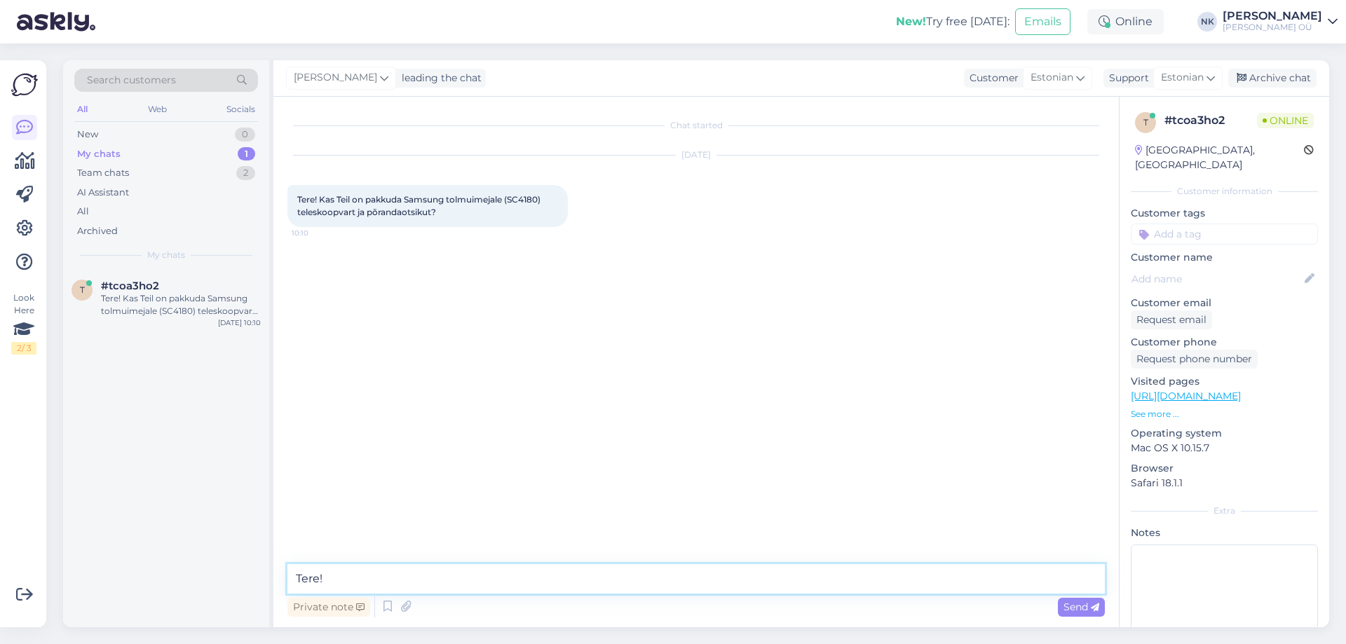
click at [466, 578] on textarea "Tere!" at bounding box center [695, 578] width 817 height 29
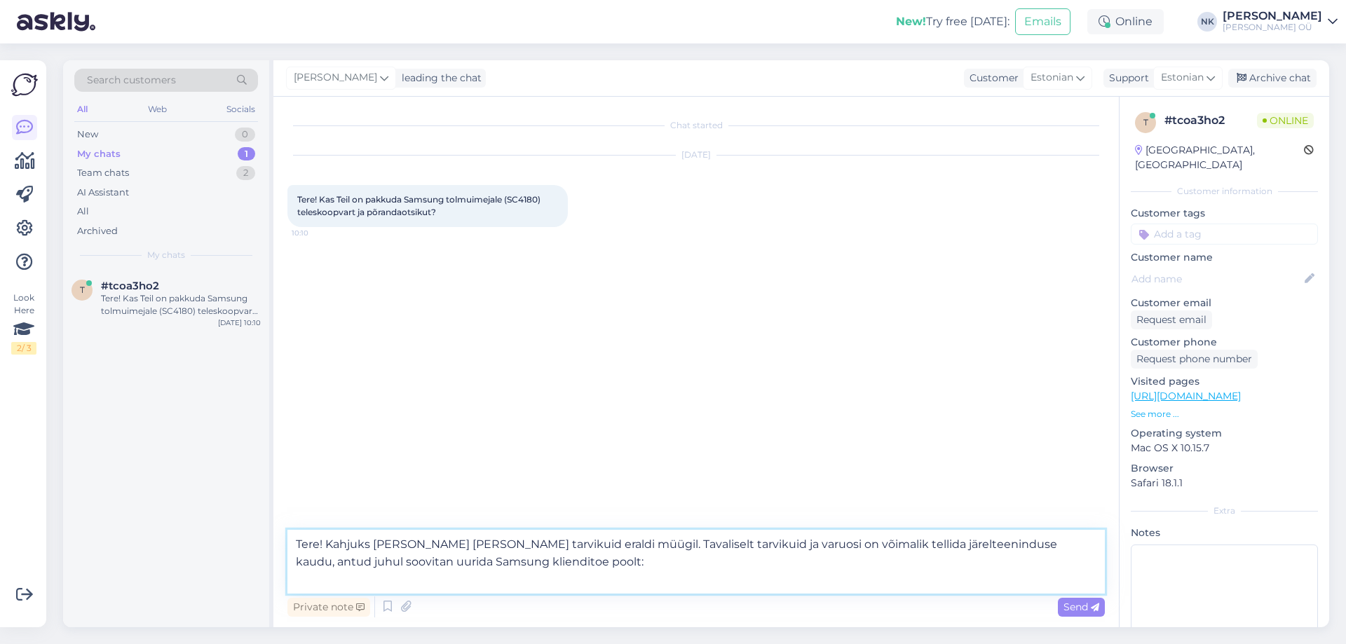
paste textarea "SAMSUNG klienditugi www.samsung.ee (Eesti) Kõnekeskus 800-7267 E-N: 9:00-18:00 …"
type textarea "Tere! Kahjuks meil ei ole neid tarvikuid eraldi müügil. Tavaliselt tarvikuid ja…"
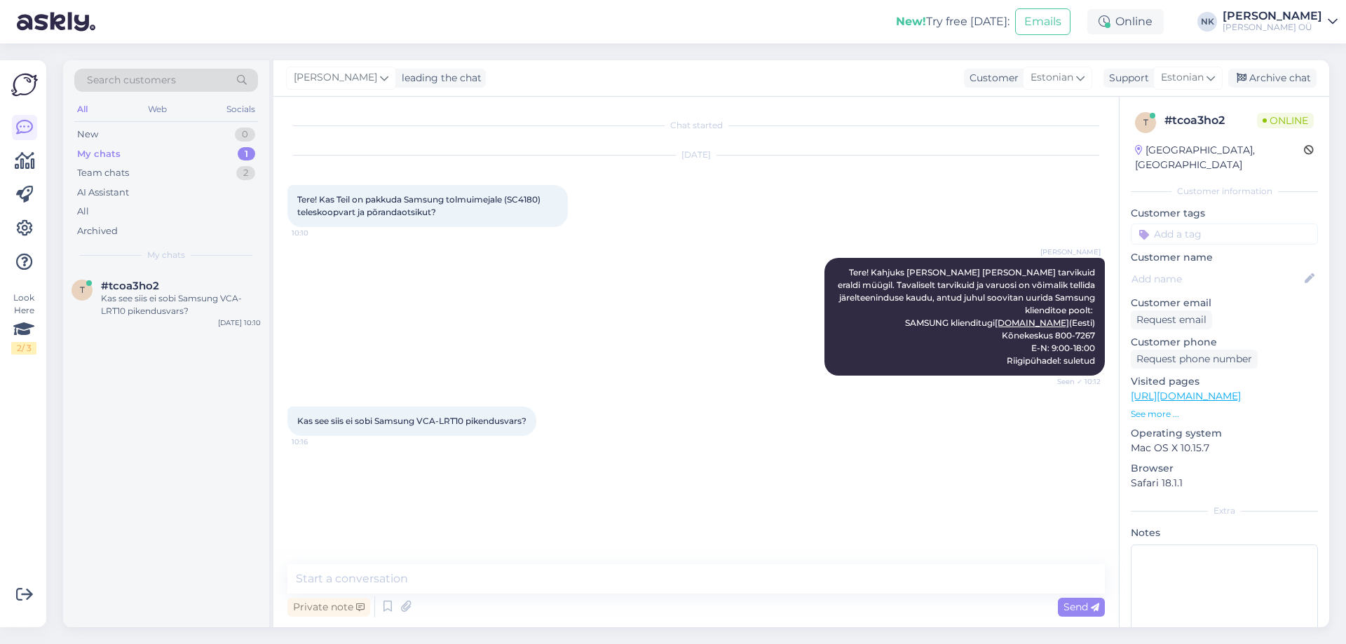
click at [1241, 390] on link "https://onoff.ee/et/tolmuimeja-tarvikud/10122-samsung-vca-lrt10-pikendusvars-19…" at bounding box center [1186, 396] width 110 height 13
click at [454, 609] on div "Private note Send" at bounding box center [695, 607] width 817 height 27
click at [449, 595] on div "Private note Send" at bounding box center [695, 607] width 817 height 27
click at [450, 586] on textarea at bounding box center [695, 578] width 817 height 29
drag, startPoint x: 463, startPoint y: 576, endPoint x: 241, endPoint y: 590, distance: 221.9
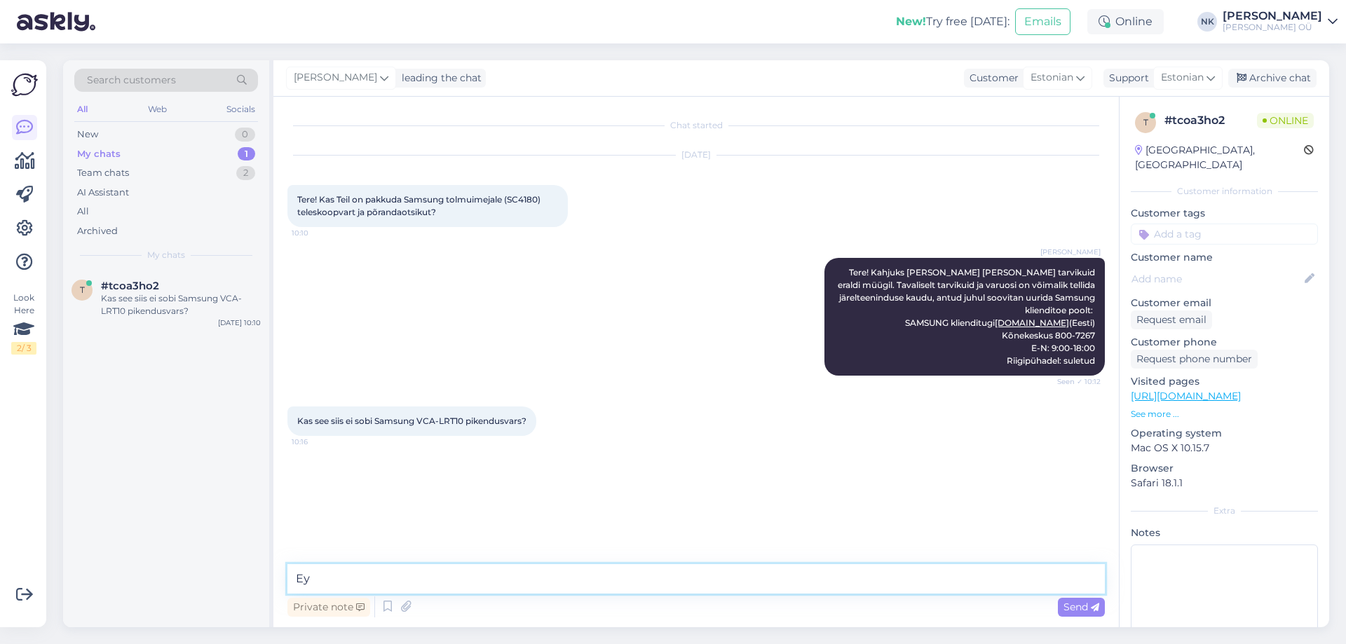
click at [241, 590] on div "Search customers All Web Socials New 0 My chats 1 Team chats 2 AI Assistant All…" at bounding box center [696, 343] width 1266 height 567
type textarea "T"
paste textarea "VS60K6050KW, VS60K6080KC"
type textarea "See sobib mudelitele VS60K6050KW, VS60K6080KC"
